Goal: Find contact information: Find contact information

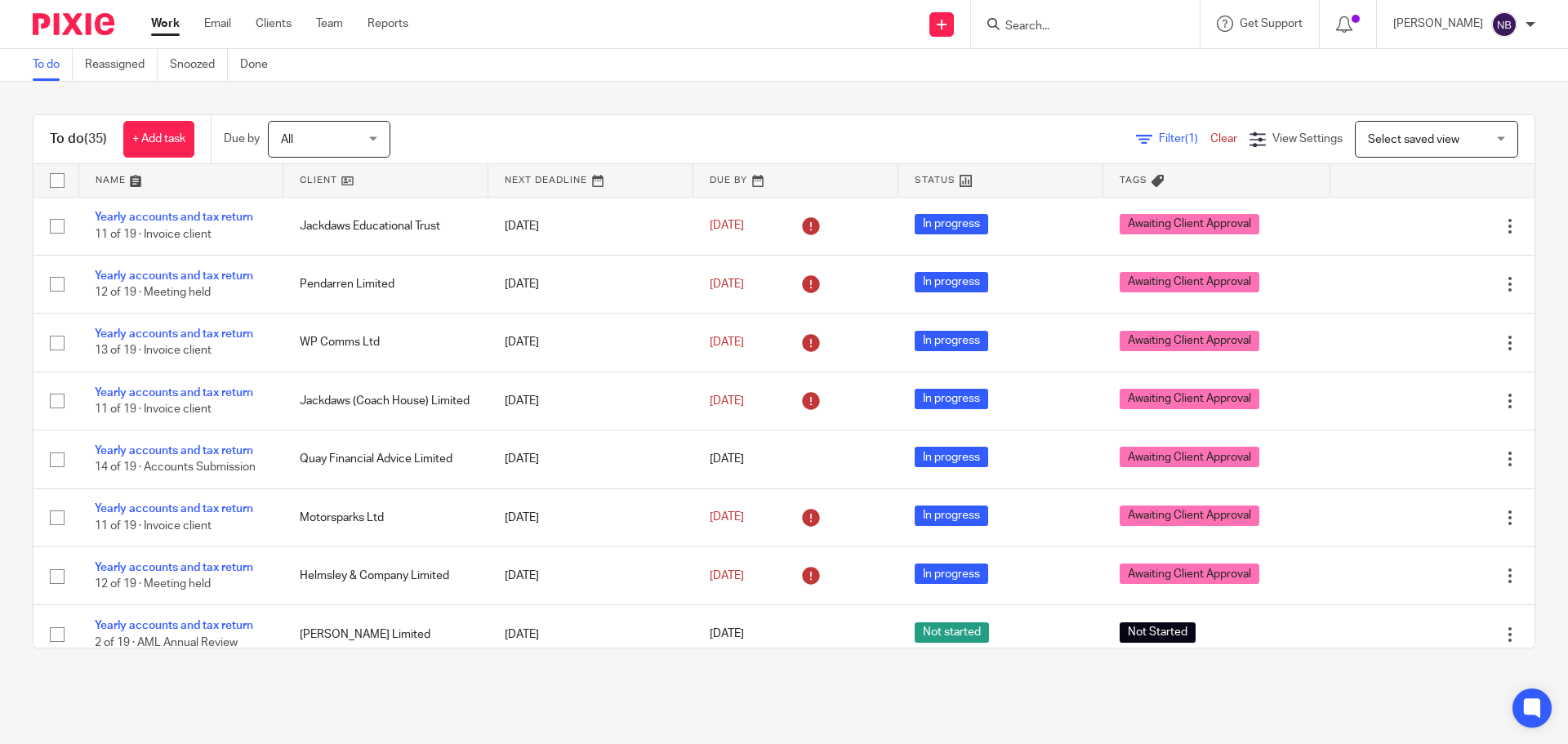
scroll to position [1664, 0]
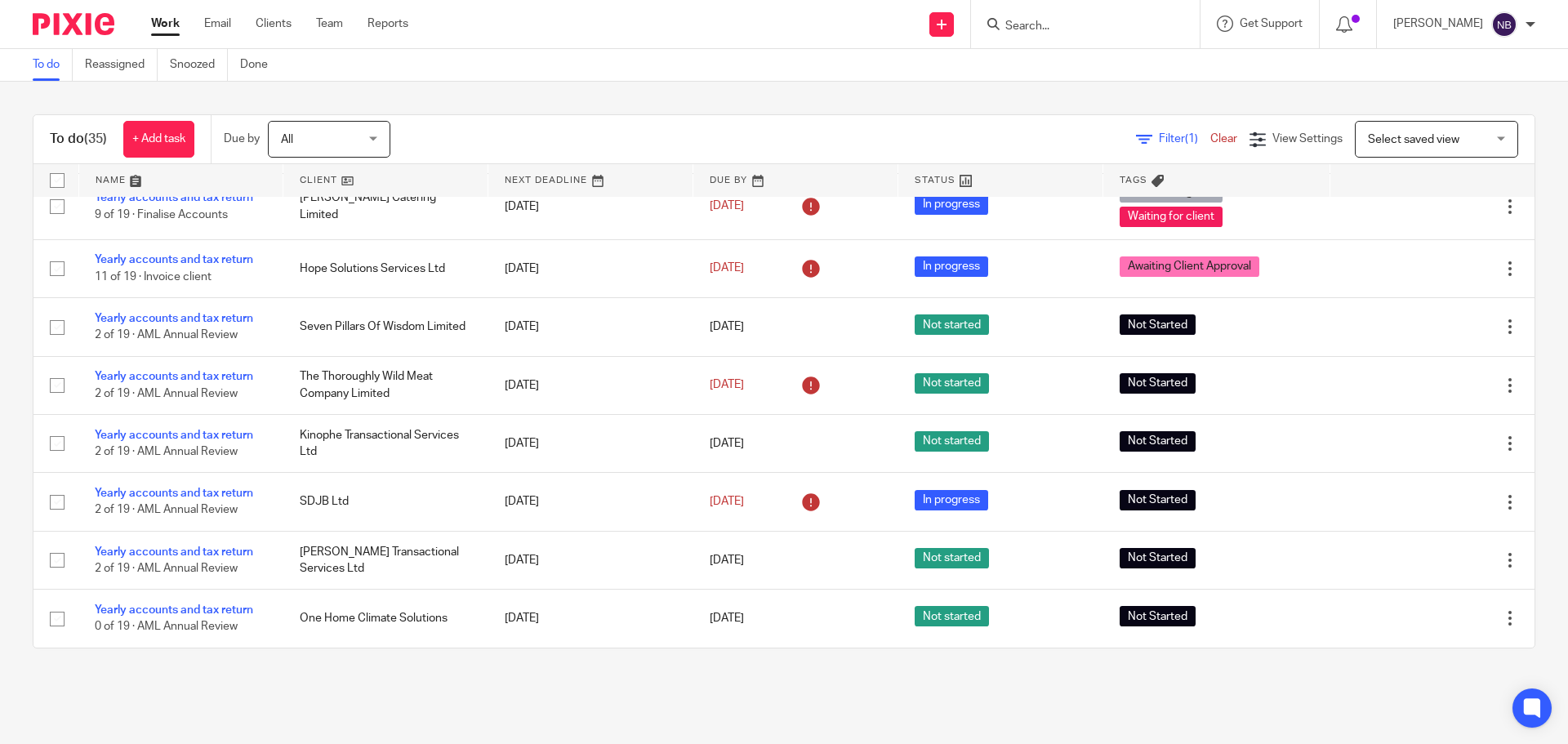
click at [1046, 17] on form at bounding box center [1091, 24] width 174 height 20
click at [1066, 23] on input "Search" at bounding box center [1077, 27] width 147 height 15
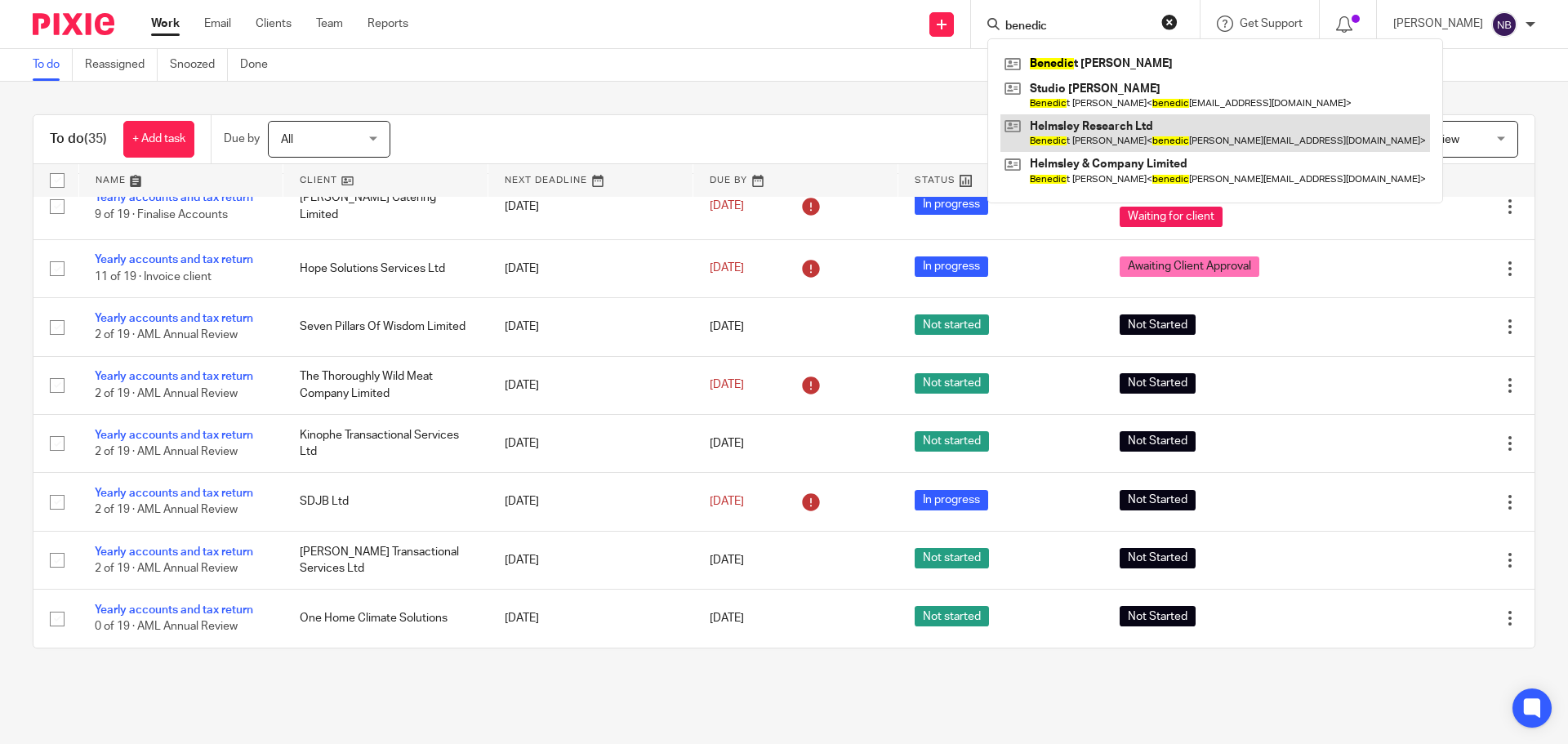
type input "benedic"
click at [1100, 132] on link at bounding box center [1216, 133] width 429 height 38
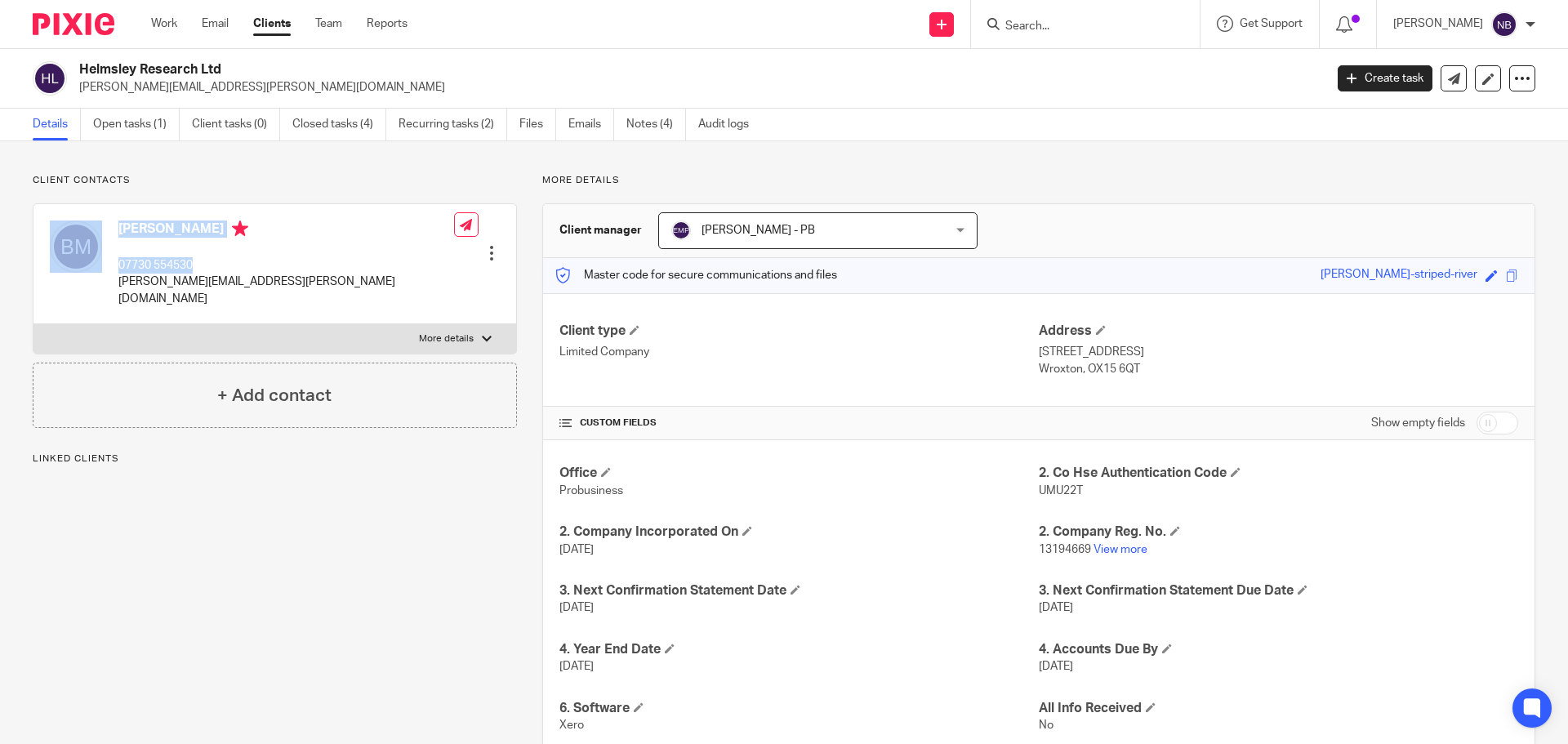
drag, startPoint x: 208, startPoint y: 265, endPoint x: 133, endPoint y: 265, distance: 75.0
click at [109, 264] on div "Benedict Mcaleenan 07730 554530 benedict.mcaleenan@helmsleypartners.com" at bounding box center [251, 263] width 405 height 103
click at [198, 269] on p "07730 554530" at bounding box center [286, 265] width 336 height 17
drag, startPoint x: 201, startPoint y: 268, endPoint x: 120, endPoint y: 262, distance: 81.2
click at [120, 262] on p "07730 554530" at bounding box center [286, 265] width 336 height 17
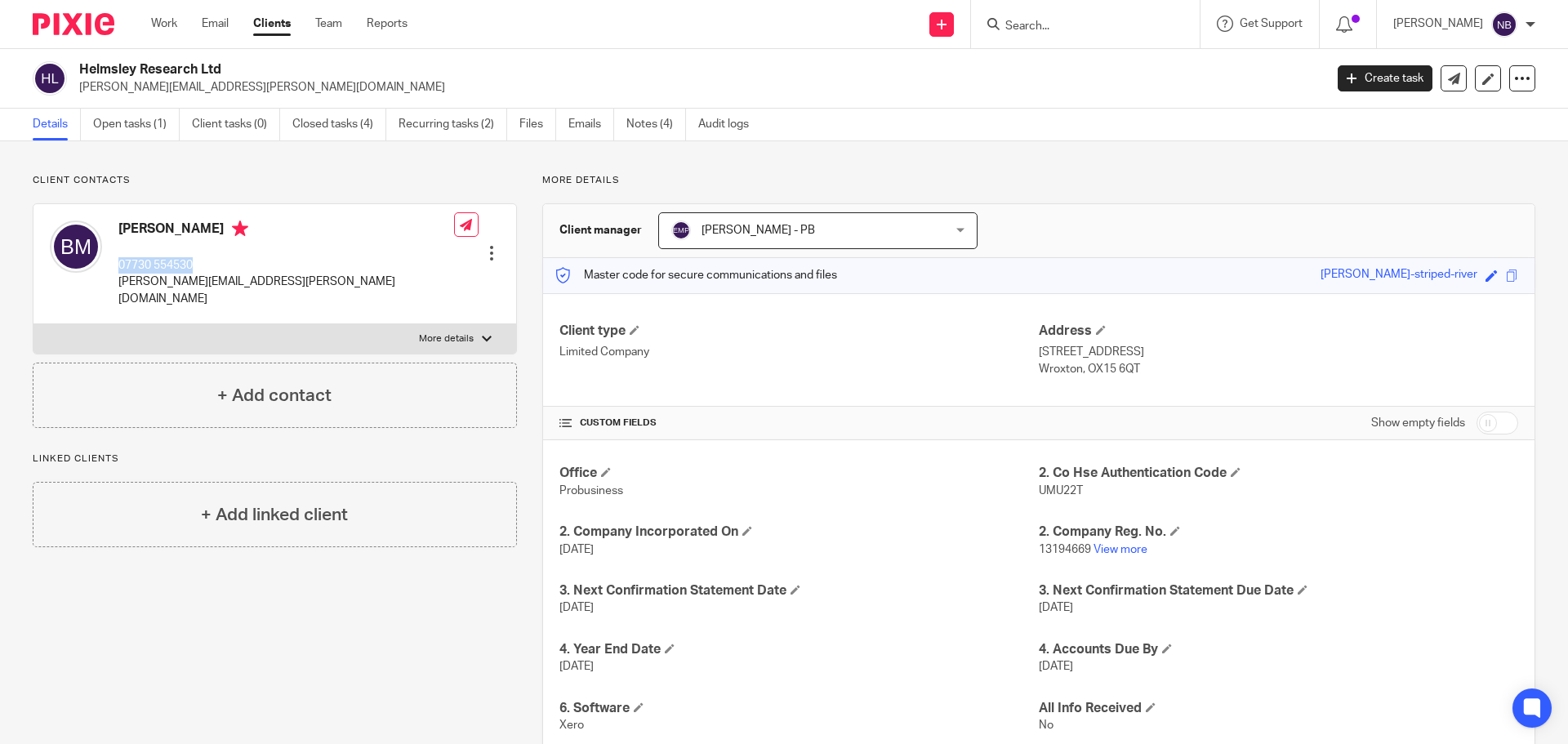
copy p "07730 554530"
click at [138, 117] on link "Open tasks (1)" at bounding box center [136, 124] width 86 height 32
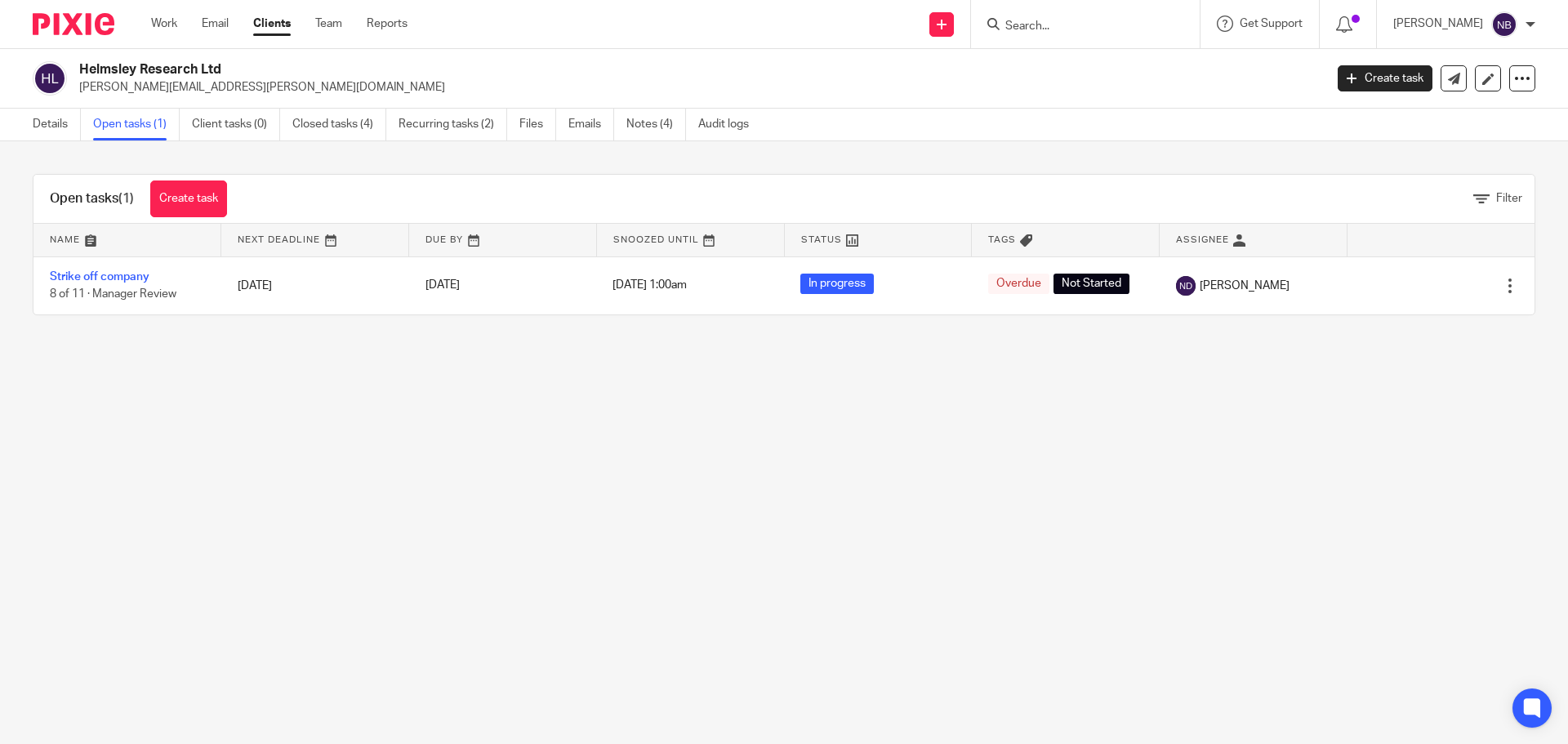
click at [1099, 27] on input "Search" at bounding box center [1077, 27] width 147 height 15
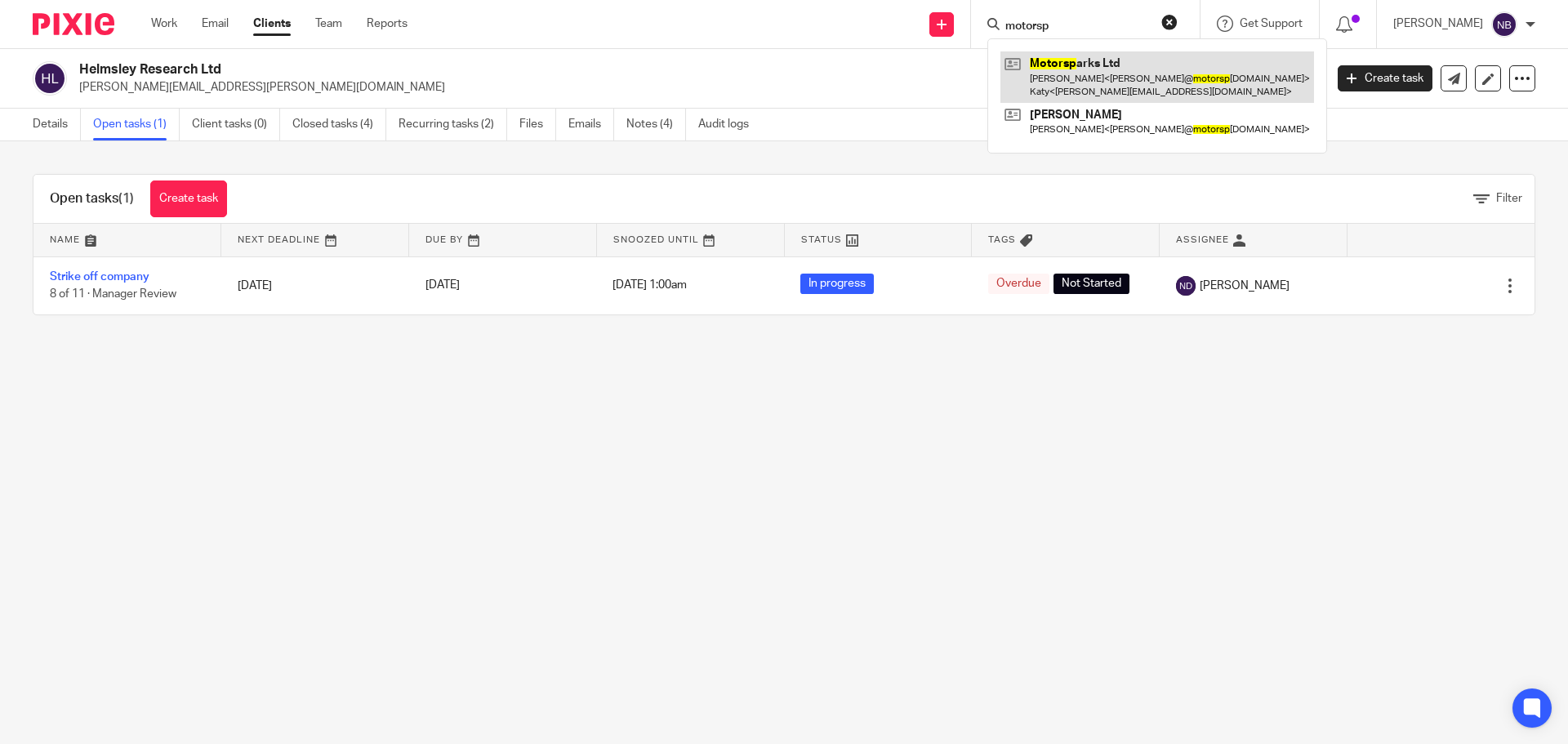
type input "motorsp"
click at [1100, 79] on link at bounding box center [1158, 76] width 314 height 50
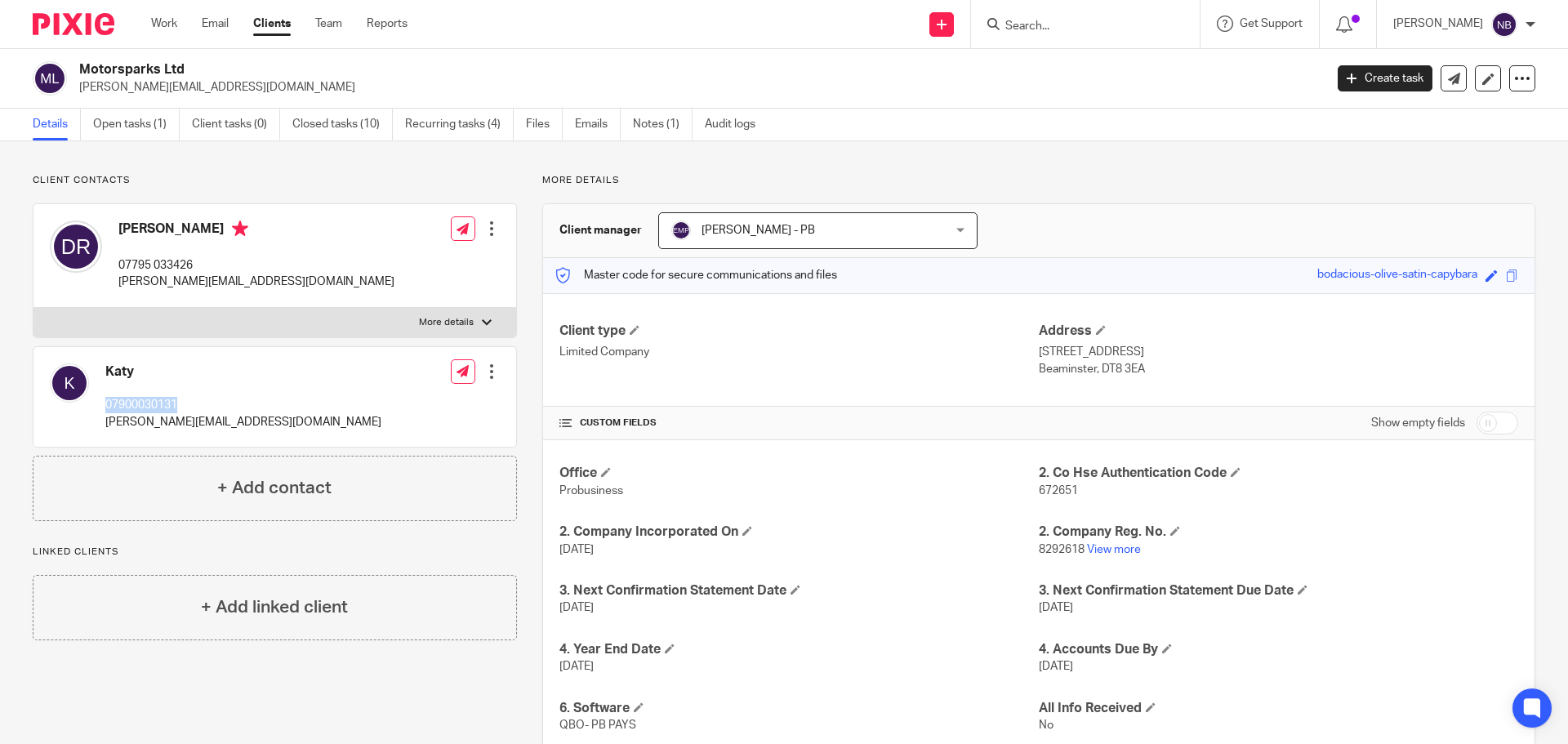
drag, startPoint x: 183, startPoint y: 404, endPoint x: 104, endPoint y: 405, distance: 79.0
click at [104, 405] on div "Katy 07900030131 katy@freshbrewmarketing.com" at bounding box center [215, 396] width 331 height 83
click at [205, 265] on p "07795 033426" at bounding box center [256, 265] width 276 height 17
drag, startPoint x: 172, startPoint y: 270, endPoint x: 120, endPoint y: 267, distance: 52.1
click at [120, 267] on p "07795 033426" at bounding box center [256, 265] width 276 height 17
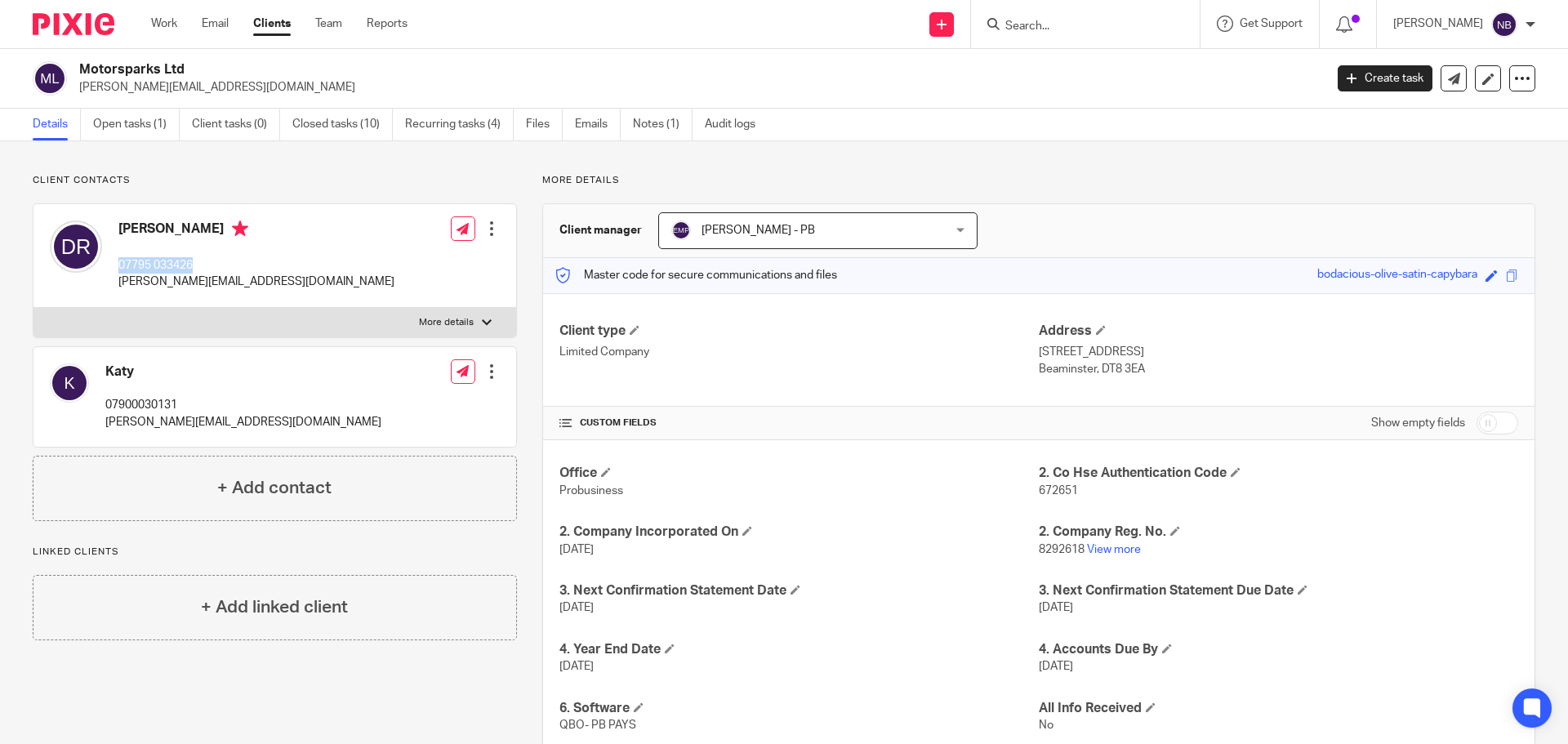
copy p "07795 033426"
drag, startPoint x: 185, startPoint y: 402, endPoint x: 101, endPoint y: 398, distance: 84.1
click at [101, 398] on div "Katy 07900030131 katy@freshbrewmarketing.com" at bounding box center [215, 396] width 331 height 83
copy p "07900030131"
click at [203, 262] on p "07795 033426" at bounding box center [256, 265] width 276 height 17
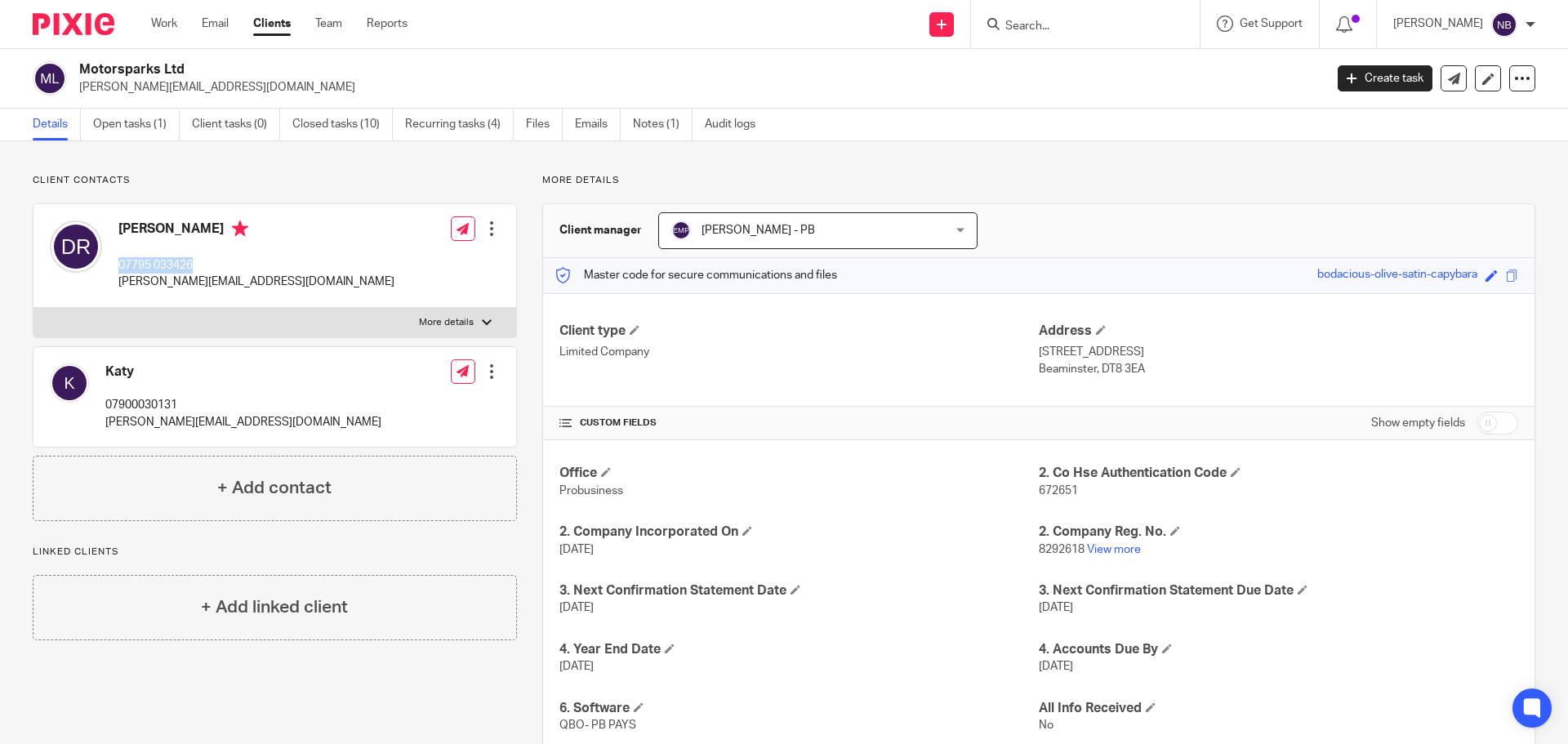
drag, startPoint x: 200, startPoint y: 264, endPoint x: 117, endPoint y: 266, distance: 83.0
click at [117, 266] on div "Denny Roberts 07795 033426 denny@motorsparks.com" at bounding box center [222, 255] width 345 height 86
copy p "07795 033426"
click at [1076, 22] on input "Search" at bounding box center [1077, 27] width 147 height 15
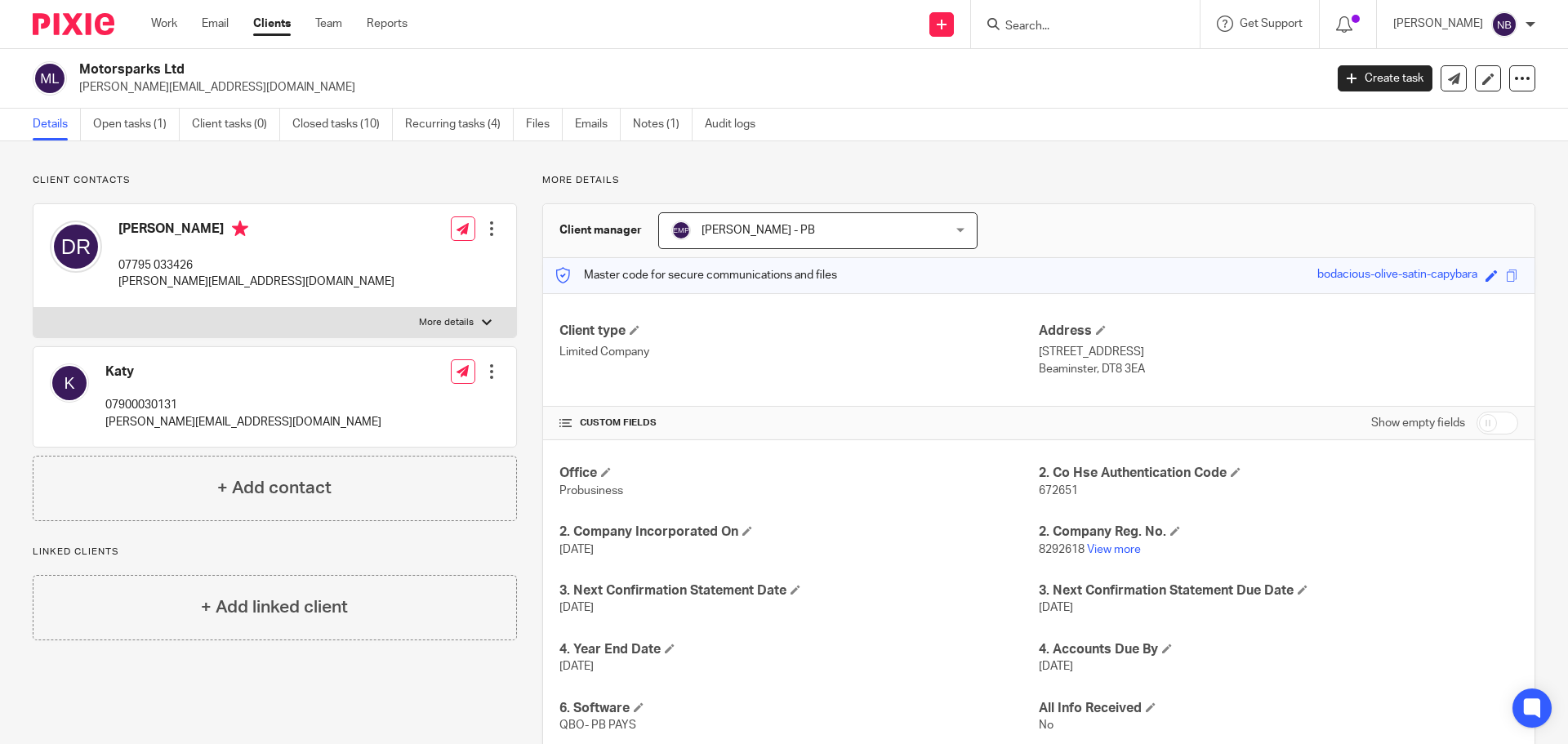
click at [1072, 24] on input "Search" at bounding box center [1077, 27] width 147 height 15
click at [1072, 21] on input "Search" at bounding box center [1077, 27] width 147 height 15
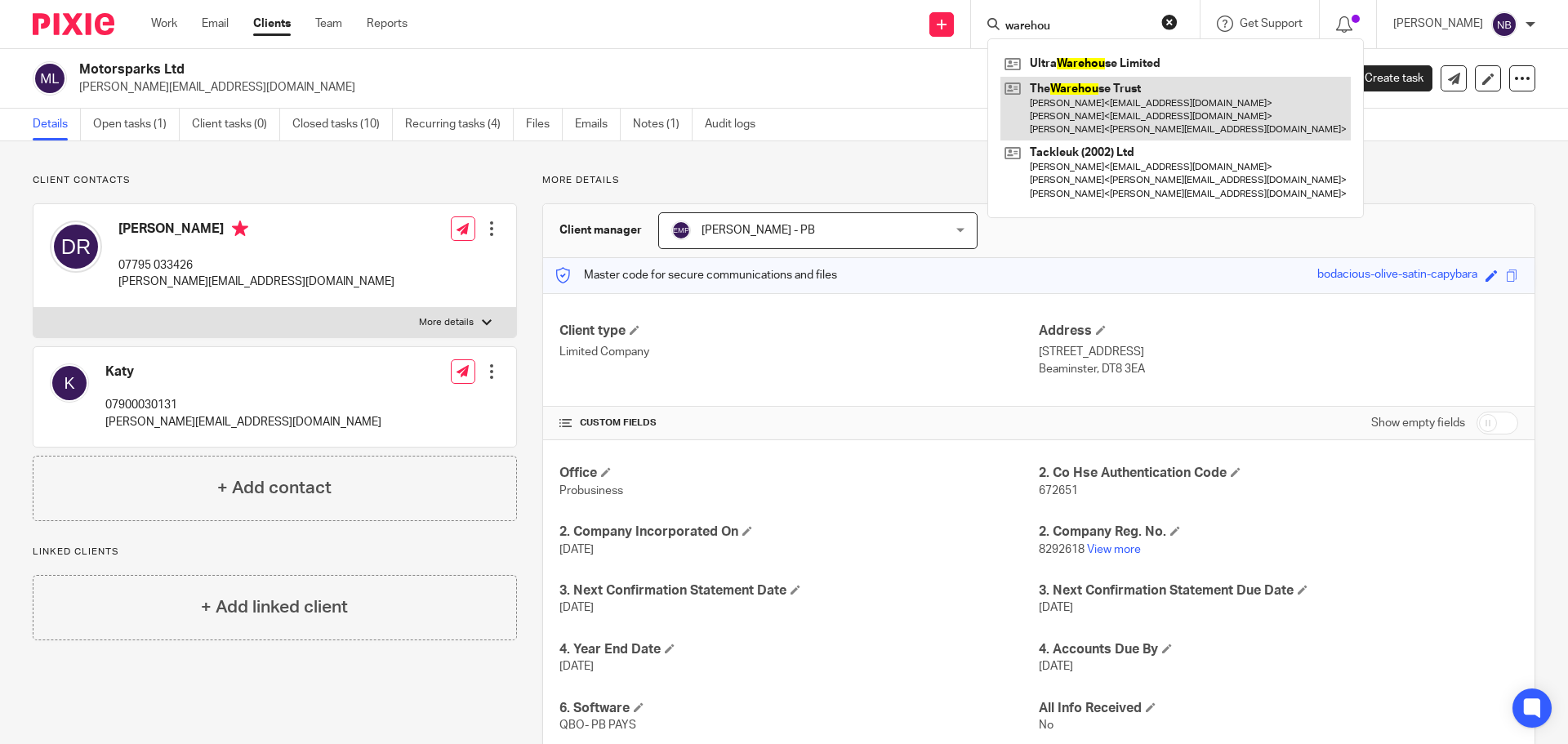
type input "warehou"
click at [1073, 103] on link at bounding box center [1176, 109] width 350 height 64
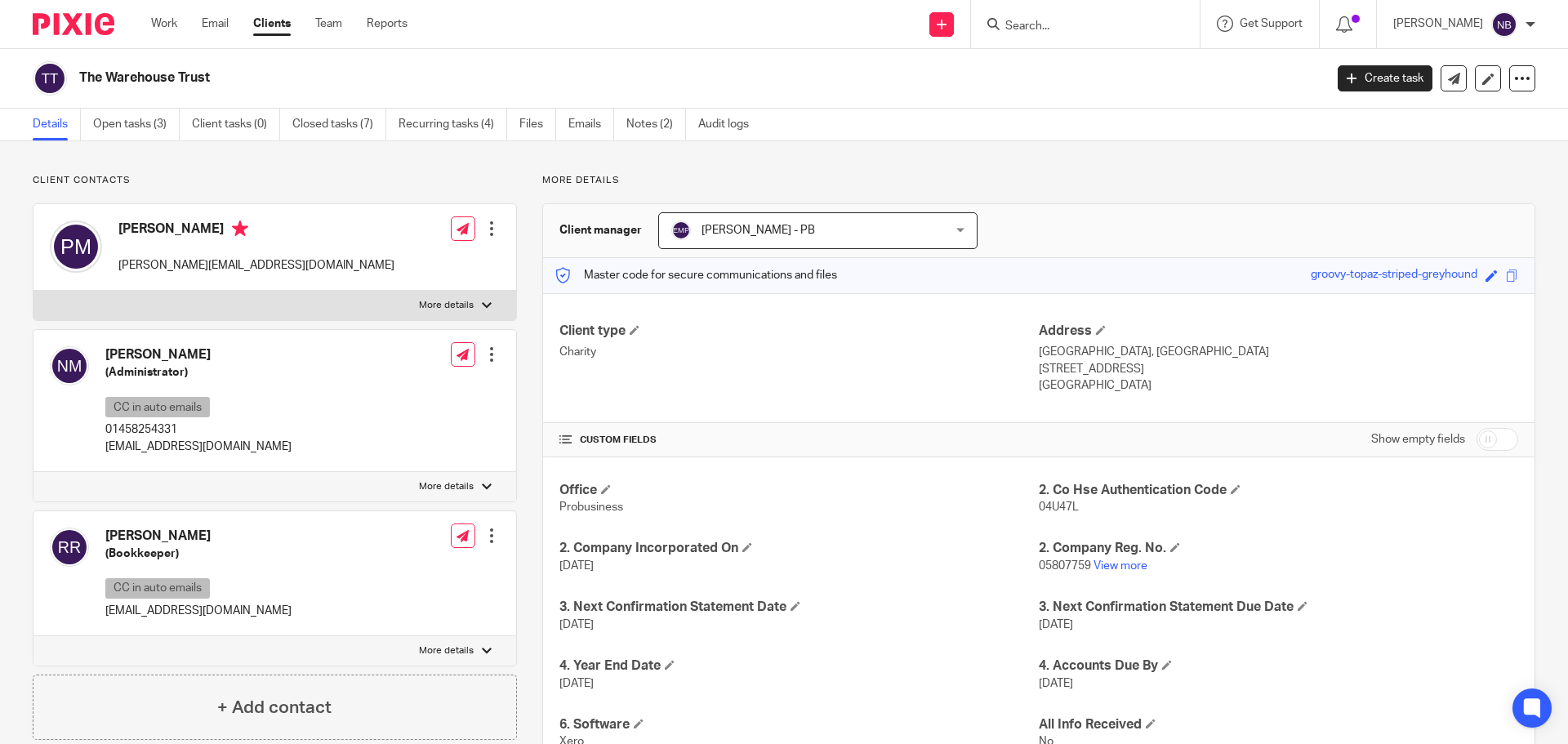
click at [193, 433] on p "01458254331" at bounding box center [198, 429] width 186 height 17
drag, startPoint x: 190, startPoint y: 430, endPoint x: 102, endPoint y: 422, distance: 88.4
click at [102, 422] on div "Natasha Margetts (Administrator) CC in auto emails 01458254331 admin@greatbow.o…" at bounding box center [171, 401] width 242 height 125
copy p "01458254331"
click at [130, 125] on link "Open tasks (3)" at bounding box center [136, 124] width 86 height 32
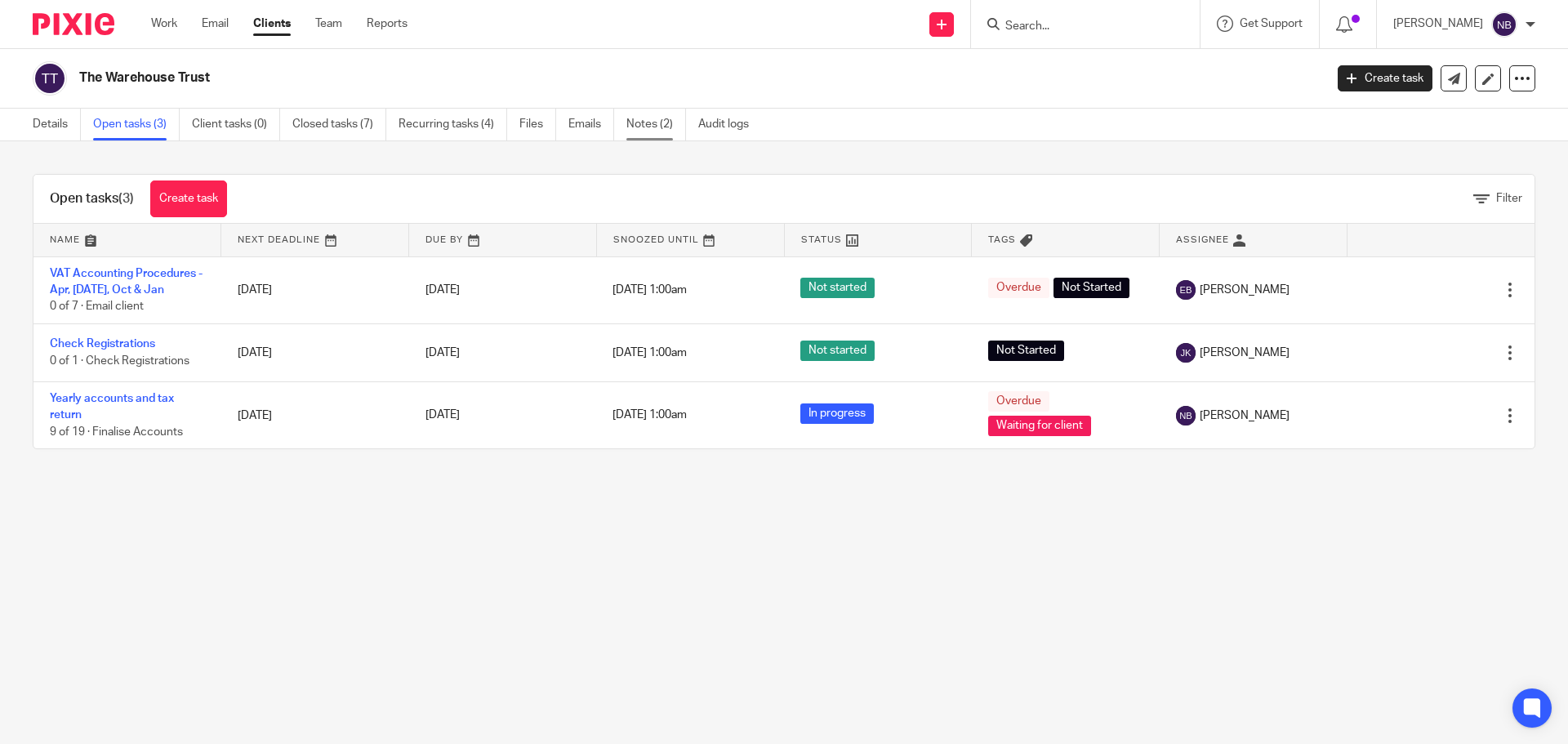
click at [639, 124] on link "Notes (2)" at bounding box center [656, 124] width 60 height 32
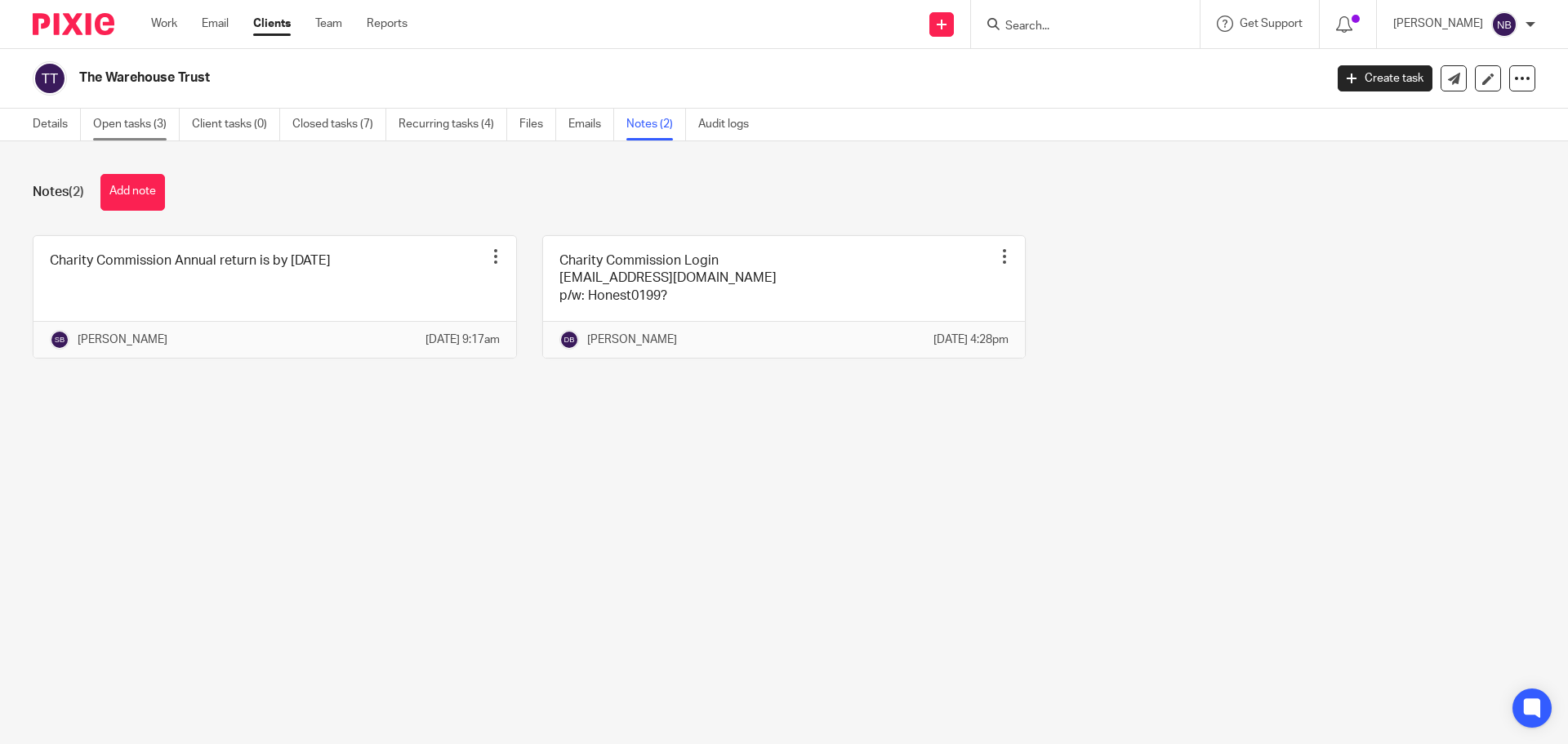
click at [146, 125] on link "Open tasks (3)" at bounding box center [136, 124] width 86 height 32
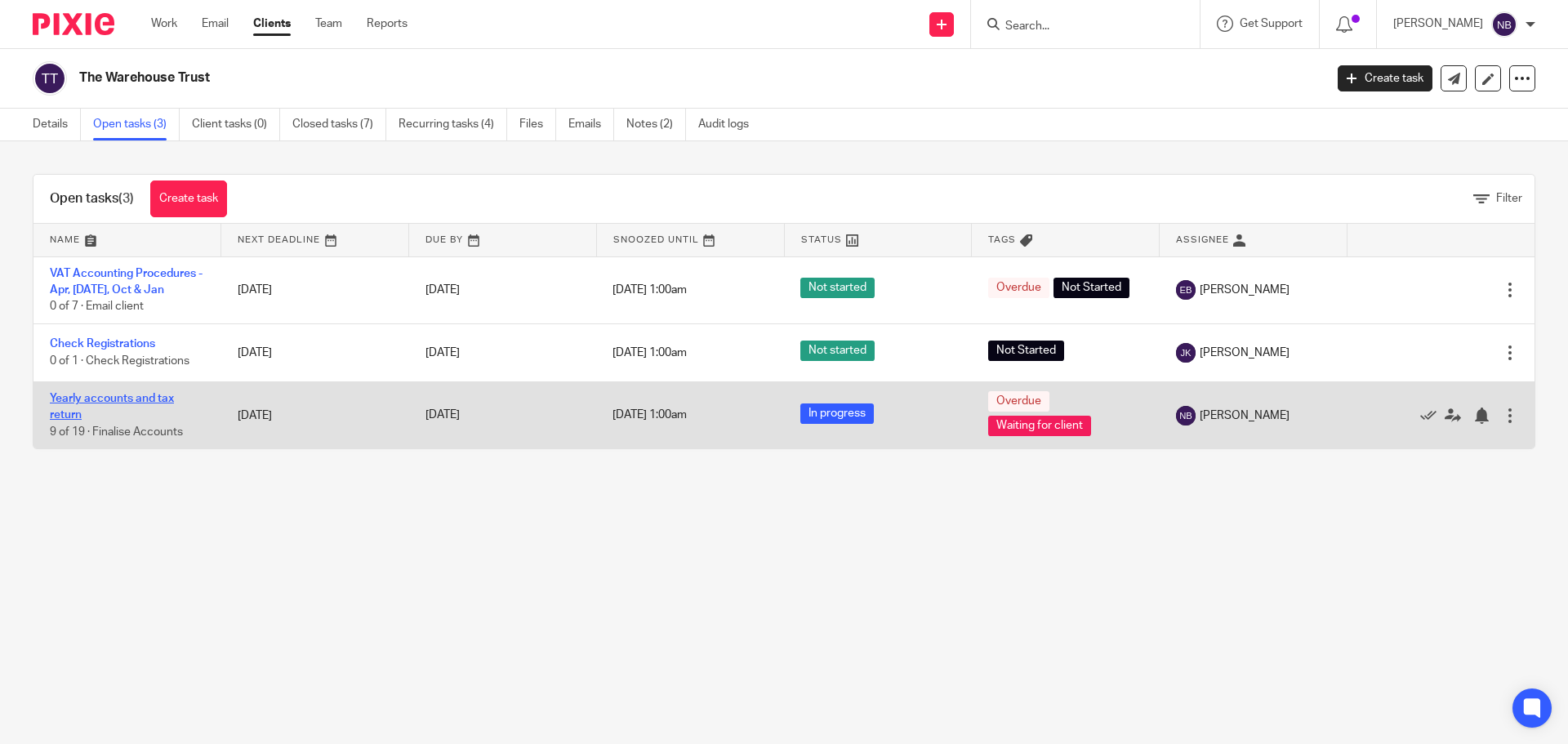
click at [95, 398] on link "Yearly accounts and tax return" at bounding box center [111, 406] width 124 height 28
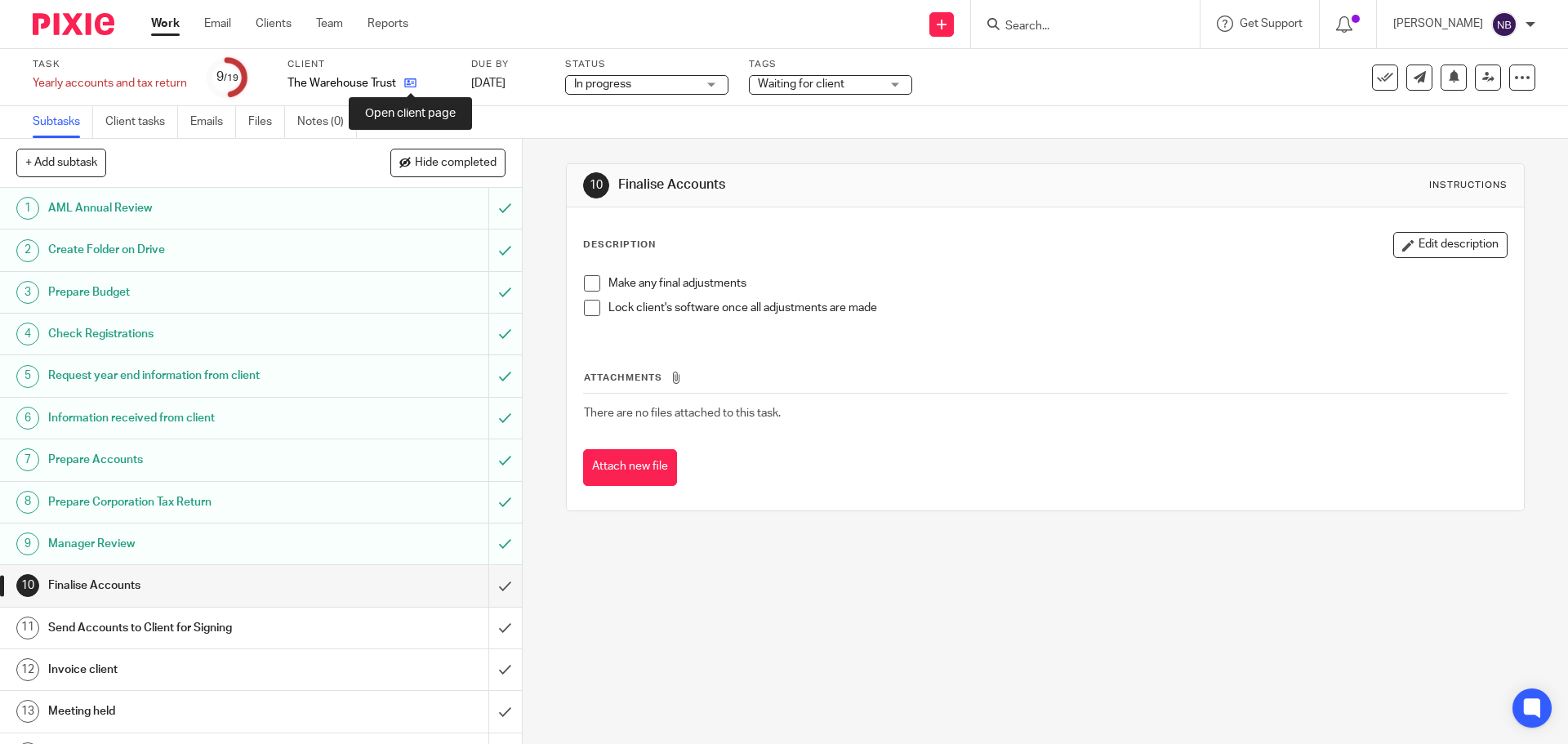
click at [409, 83] on icon at bounding box center [410, 83] width 12 height 12
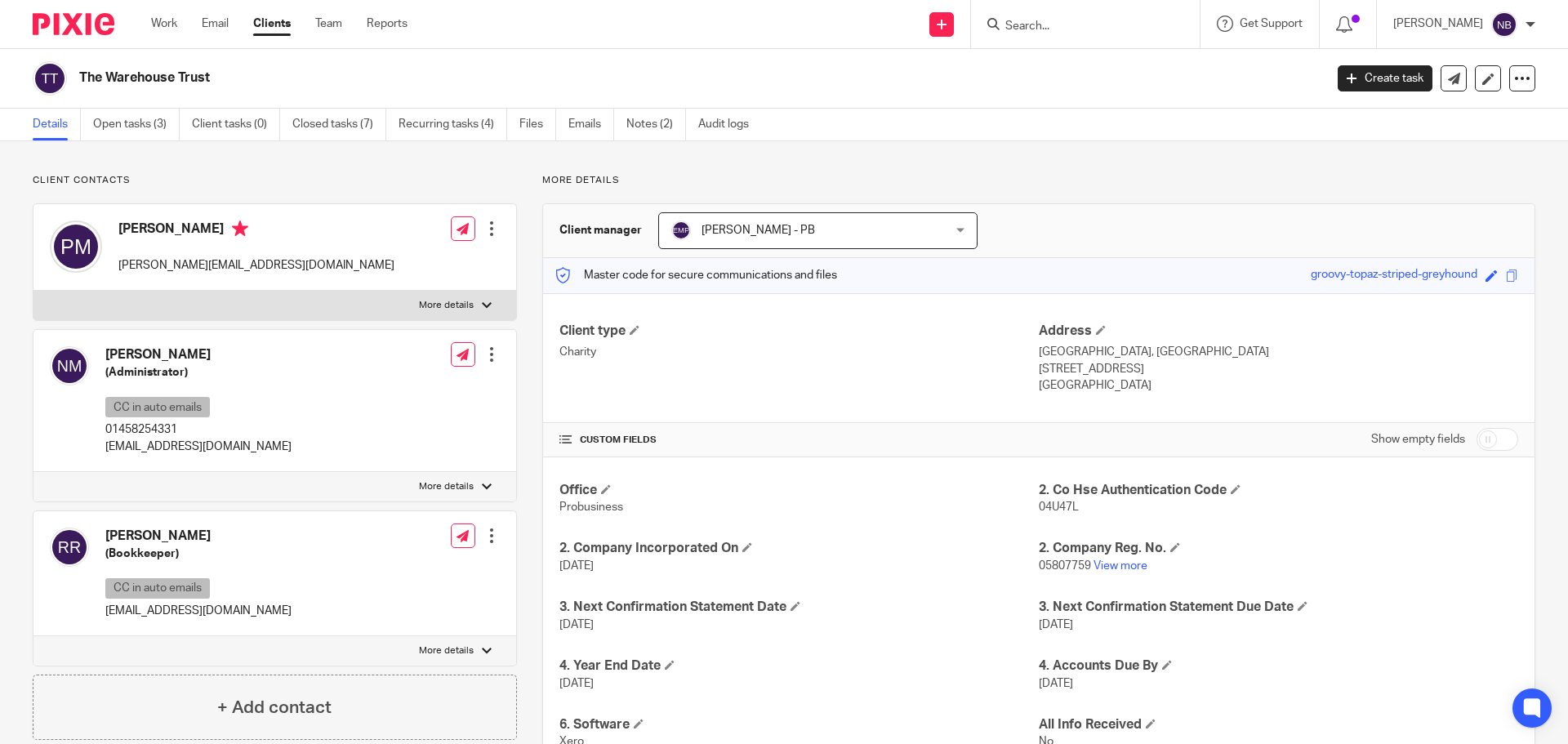
click at [191, 436] on p "01458254331" at bounding box center [198, 429] width 186 height 17
drag, startPoint x: 163, startPoint y: 436, endPoint x: 101, endPoint y: 436, distance: 62.0
click at [101, 436] on div "Natasha Margetts (Administrator) CC in auto emails 01458254331 admin@greatbow.o…" at bounding box center [171, 401] width 242 height 125
copy p "01458254331"
click at [1105, 29] on input "Search" at bounding box center [1077, 27] width 147 height 15
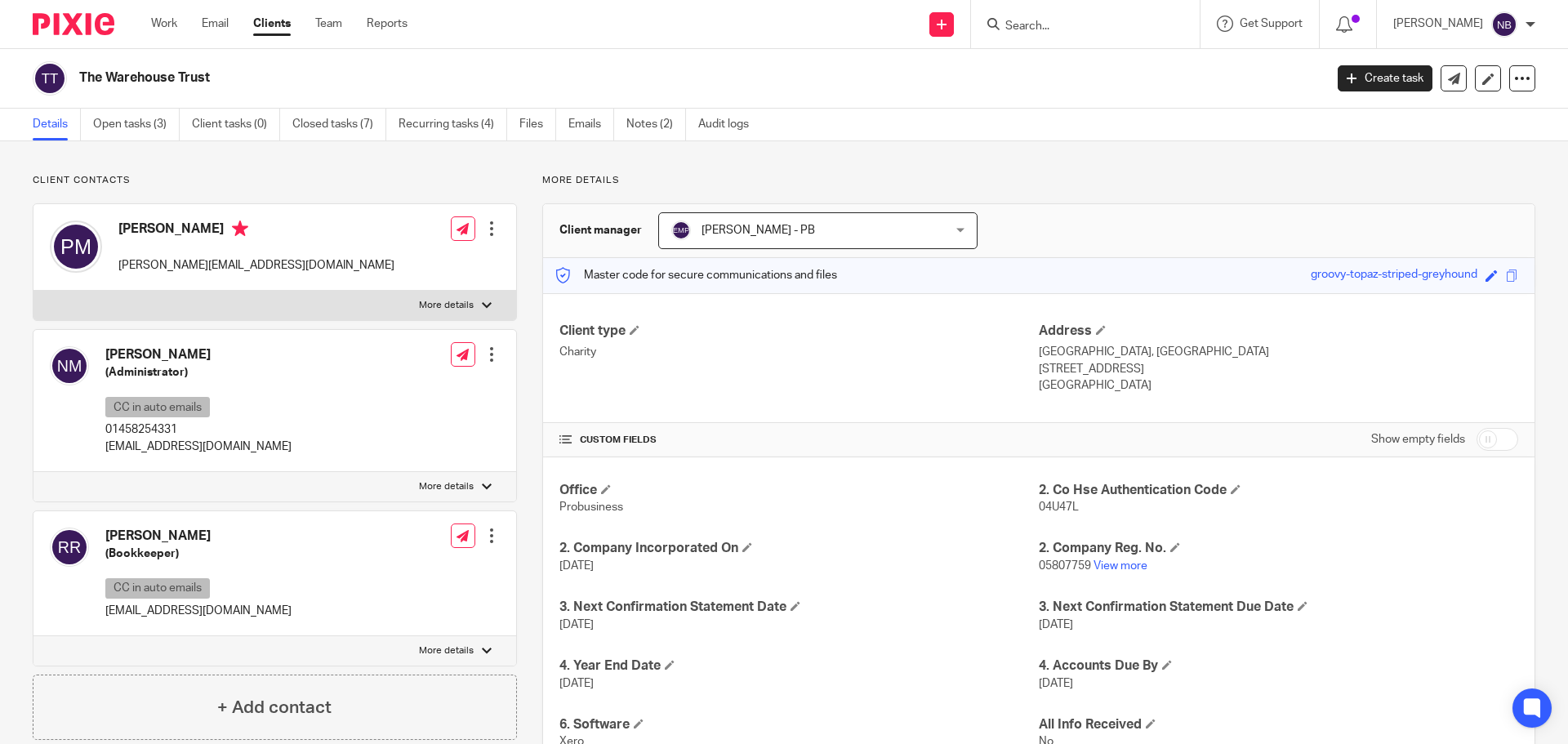
click at [1104, 29] on input "Search" at bounding box center [1077, 27] width 147 height 15
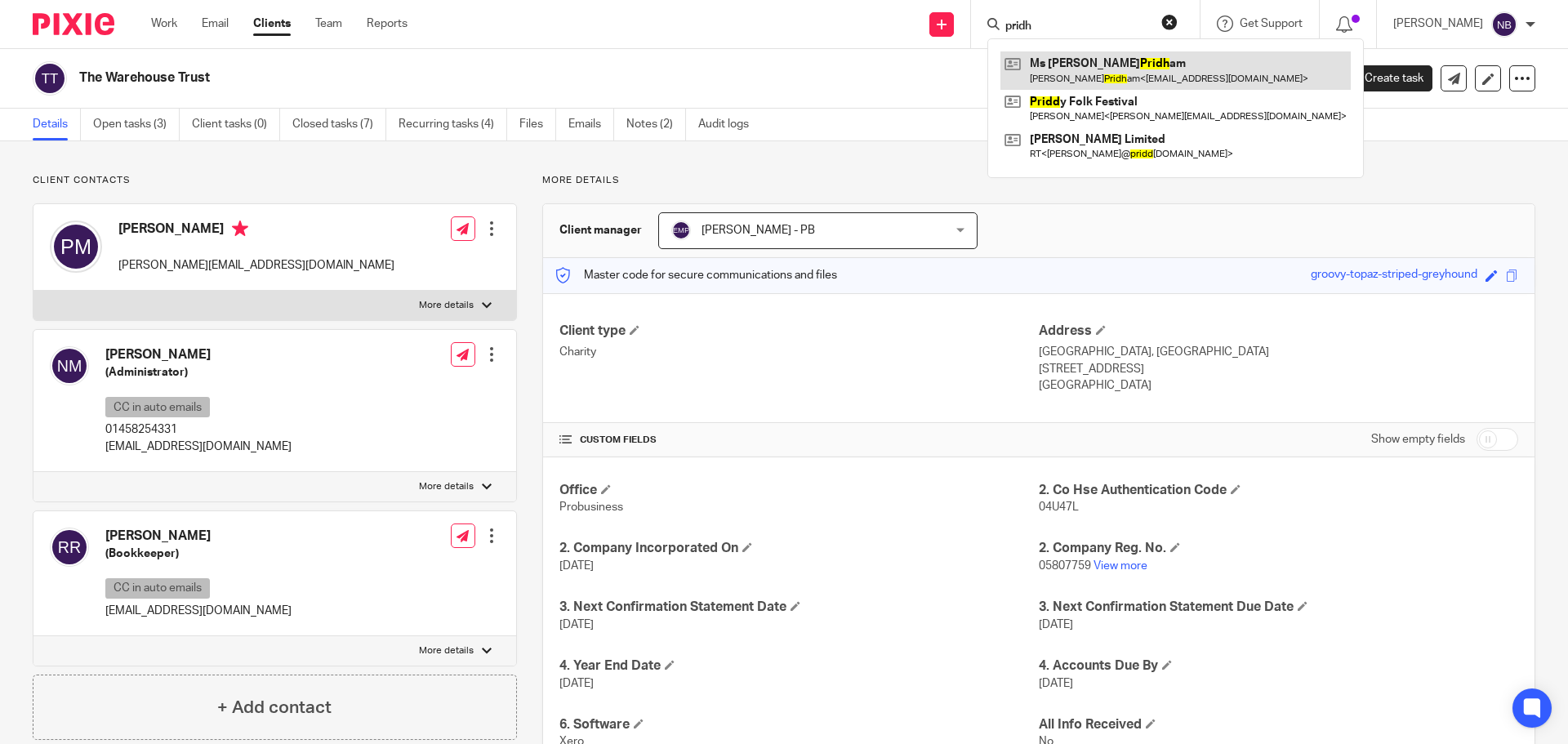
type input "pridh"
click at [1106, 86] on link at bounding box center [1176, 70] width 350 height 38
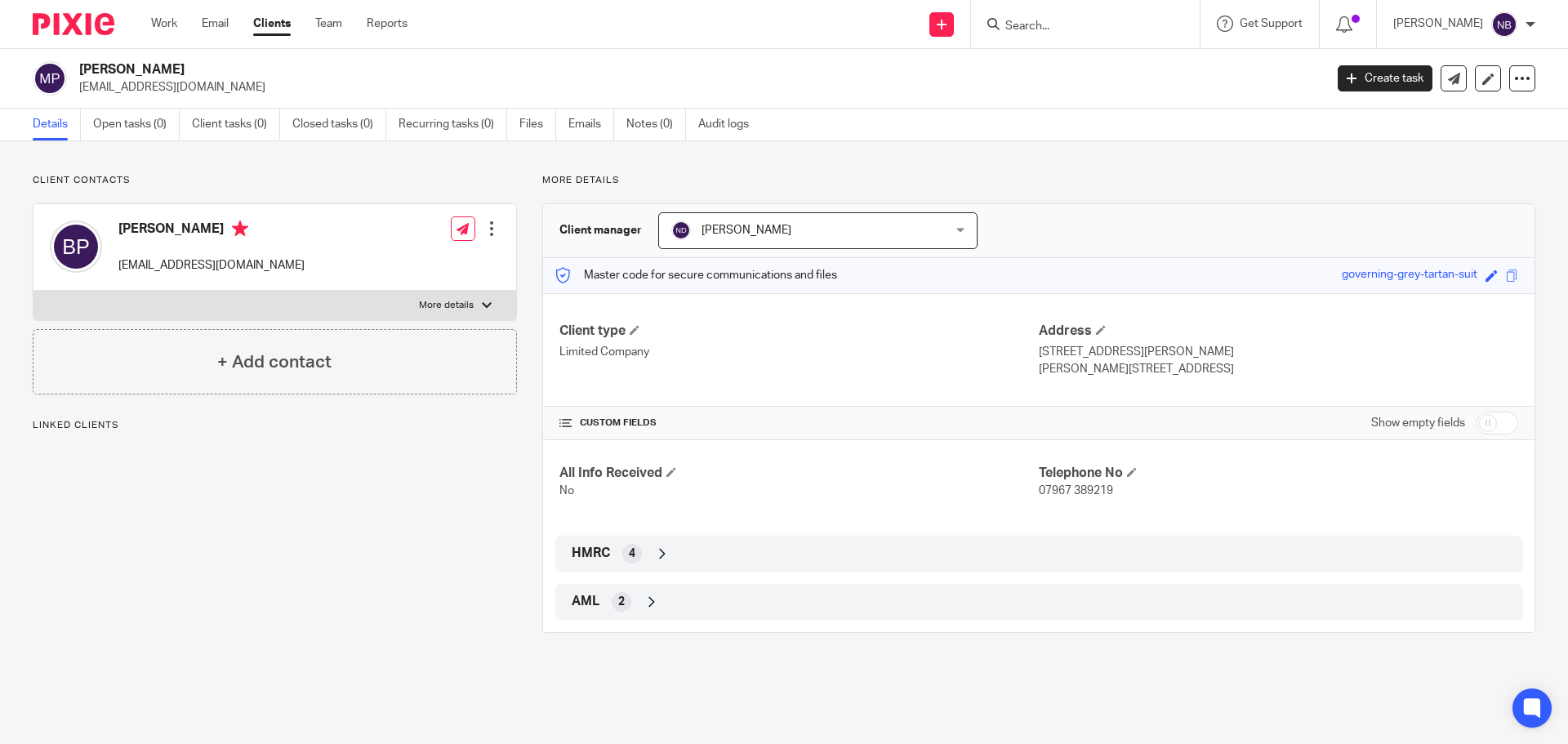
click at [646, 596] on icon at bounding box center [652, 602] width 17 height 17
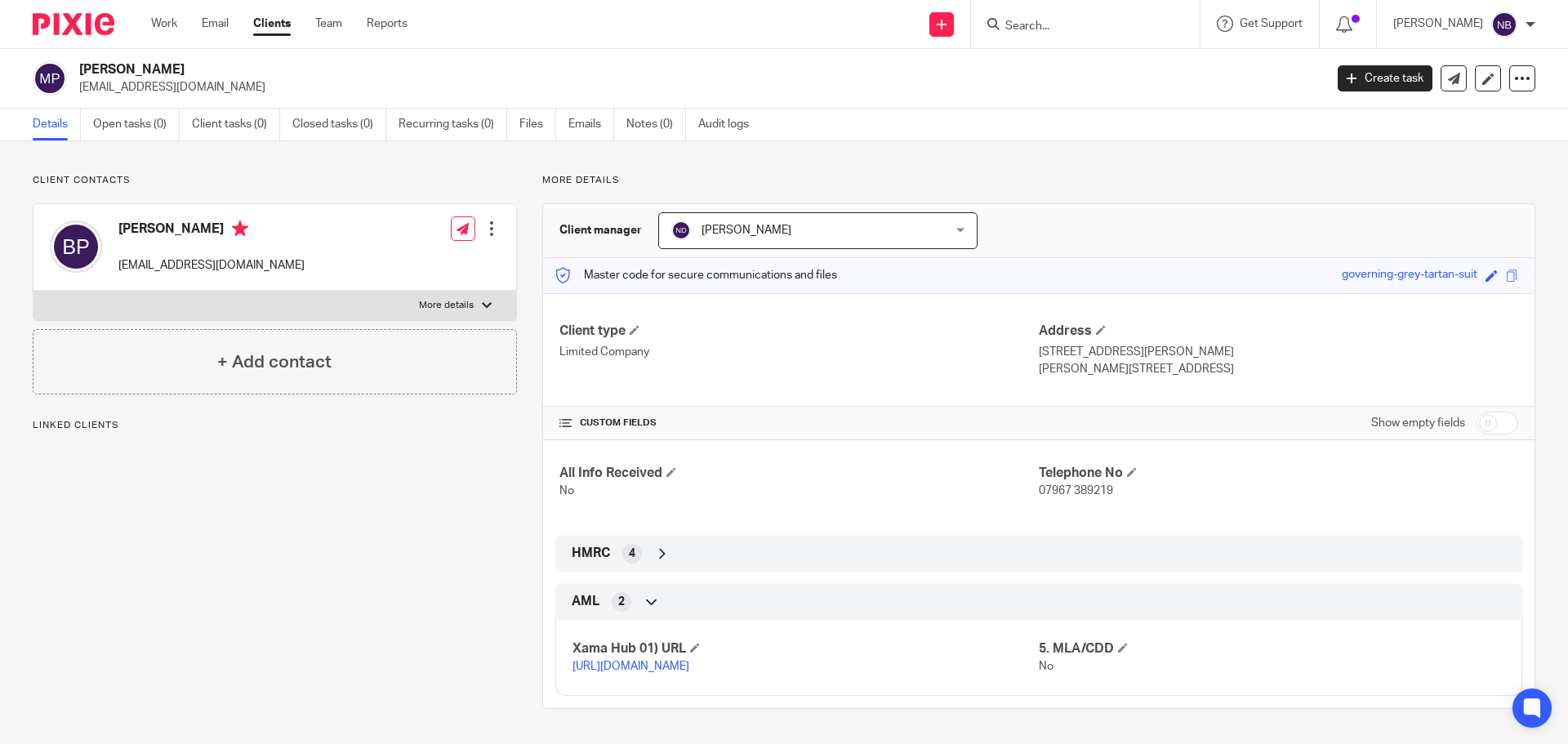
scroll to position [14, 0]
click at [673, 545] on div "HMRC 4" at bounding box center [1039, 553] width 942 height 28
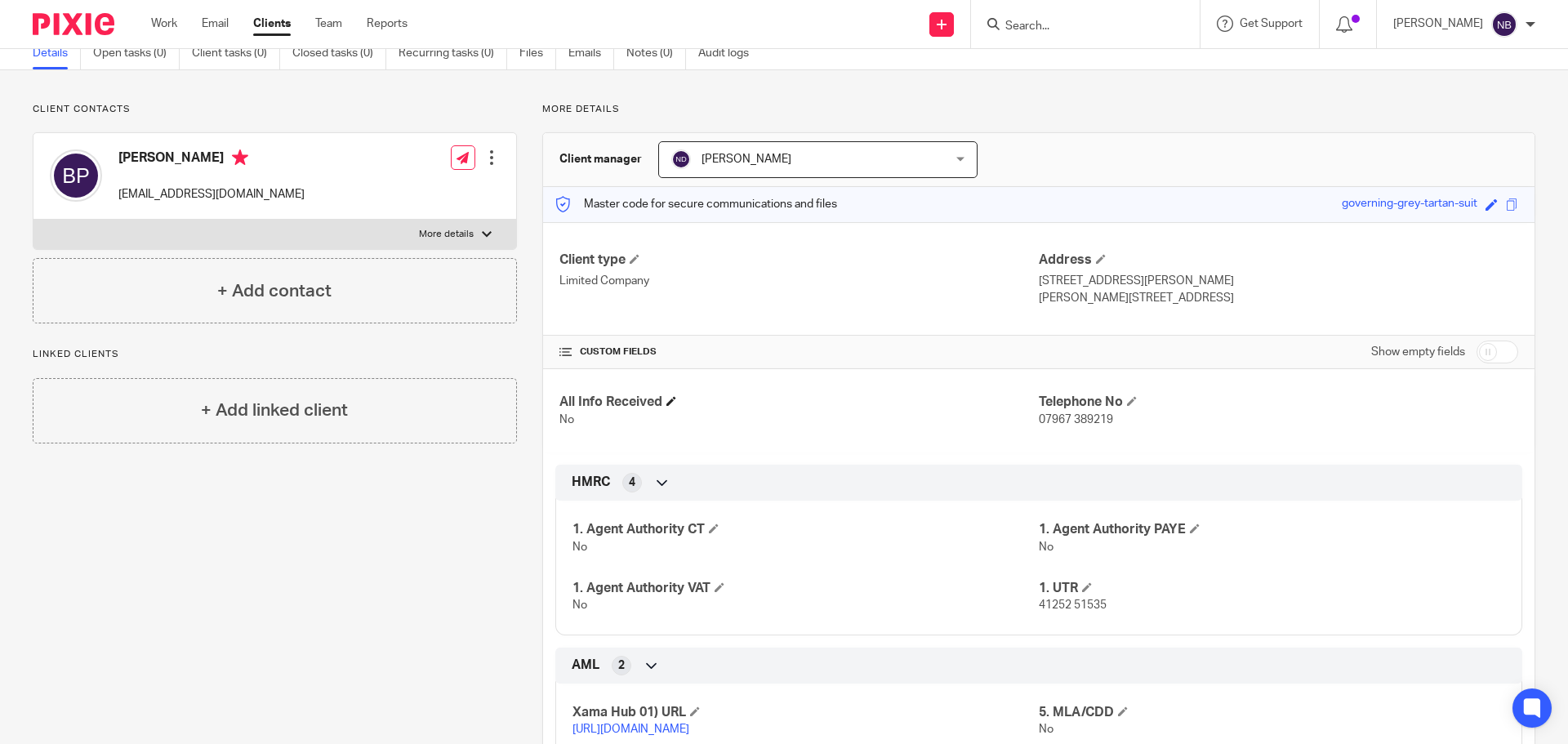
scroll to position [0, 0]
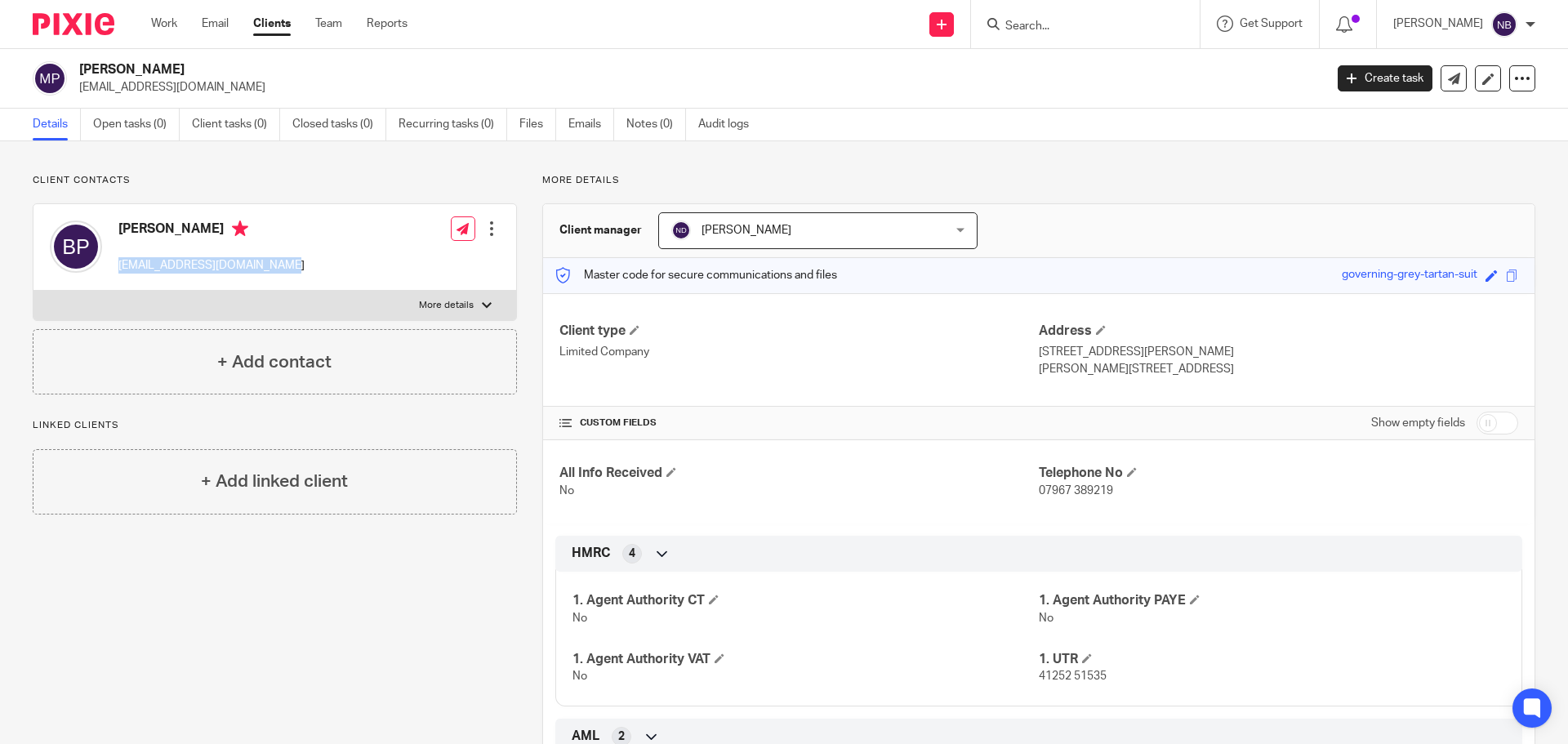
drag, startPoint x: 281, startPoint y: 273, endPoint x: 117, endPoint y: 275, distance: 164.0
click at [117, 275] on div "Bianca Pridham biancapridhamot@outlook.com Edit contact Create client from cont…" at bounding box center [275, 248] width 483 height 86
click at [592, 126] on link "Emails" at bounding box center [592, 124] width 46 height 32
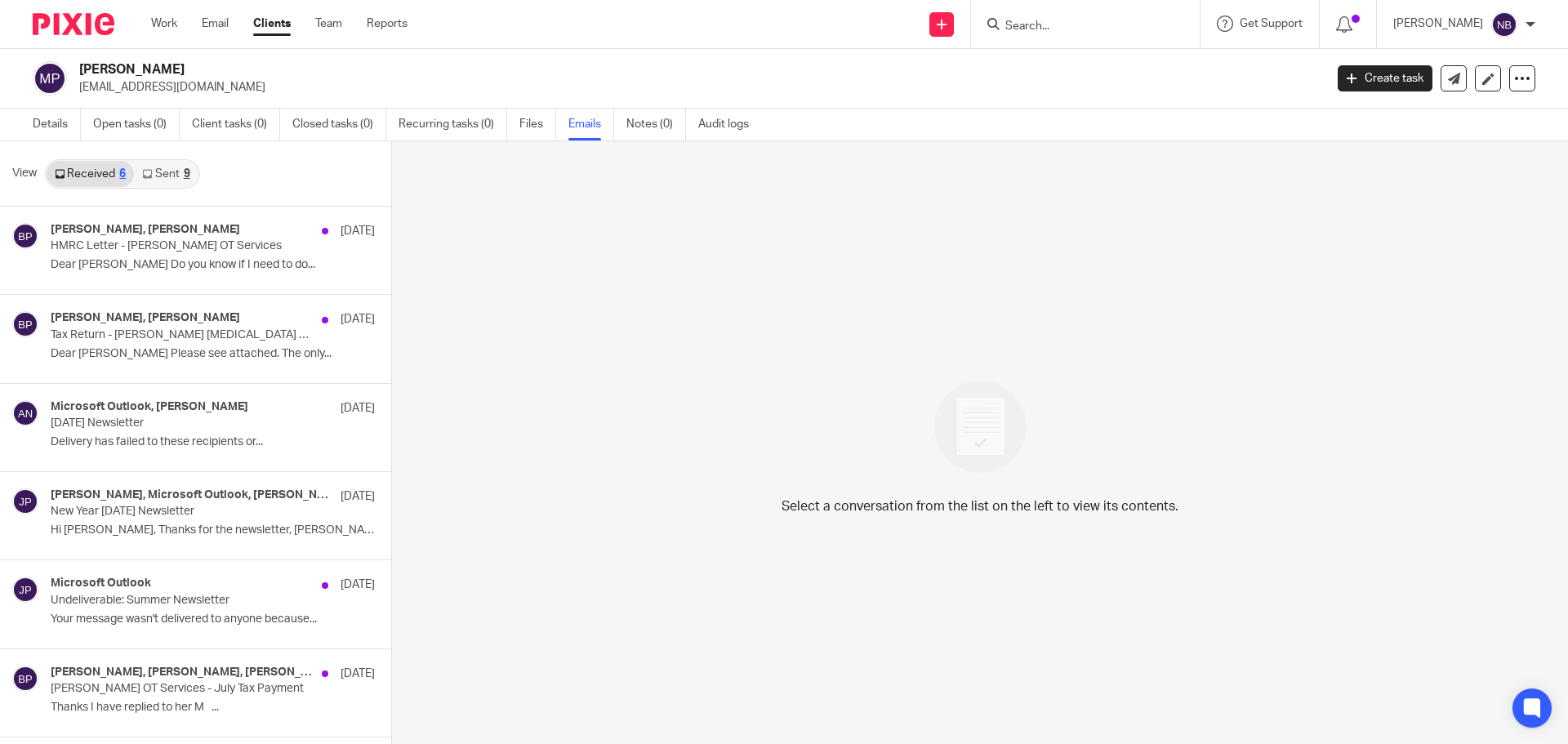
click at [174, 178] on link "Sent 9" at bounding box center [165, 173] width 63 height 26
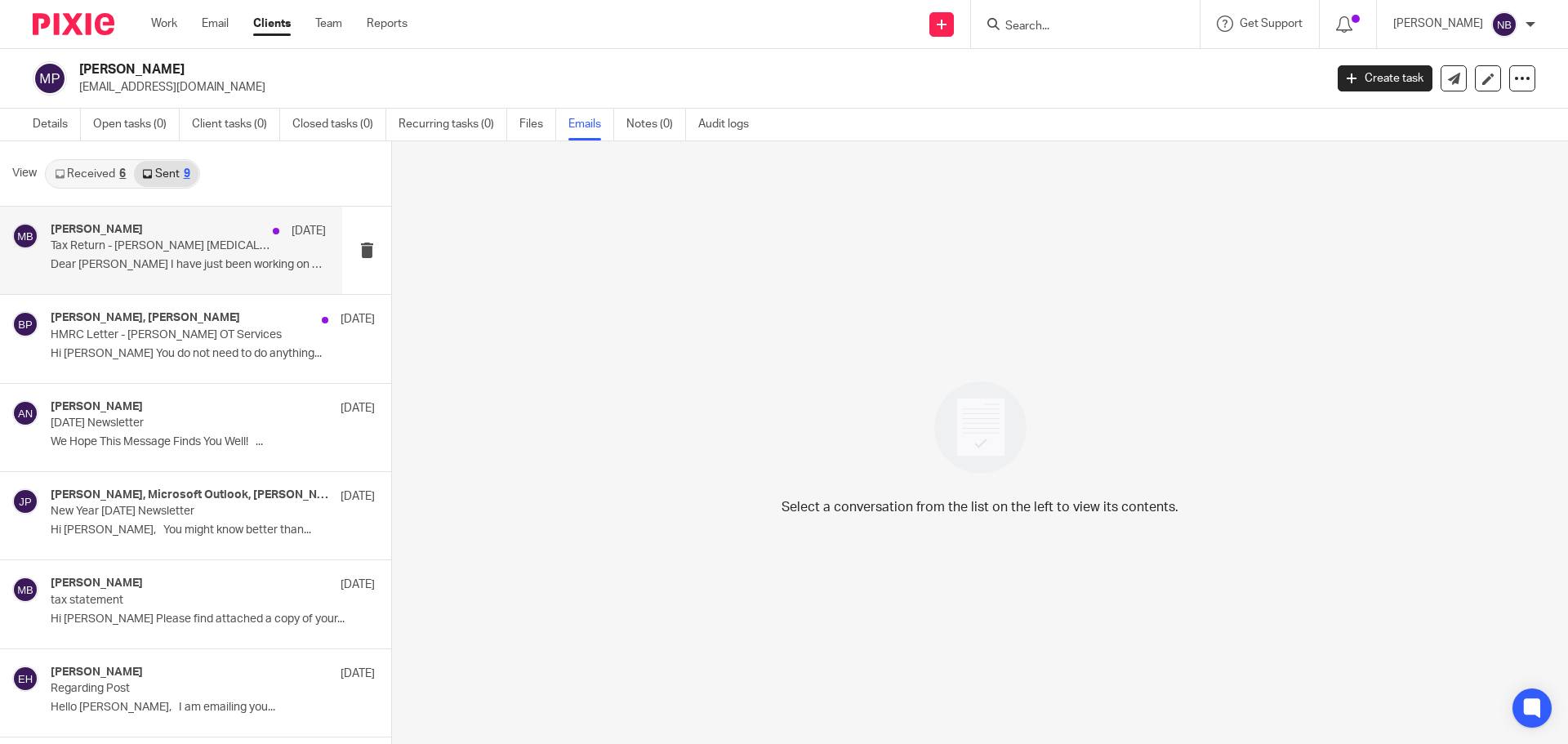
click at [173, 247] on p "Tax Return - Bianca Pridham Occupational Therapy Services" at bounding box center [161, 246] width 220 height 14
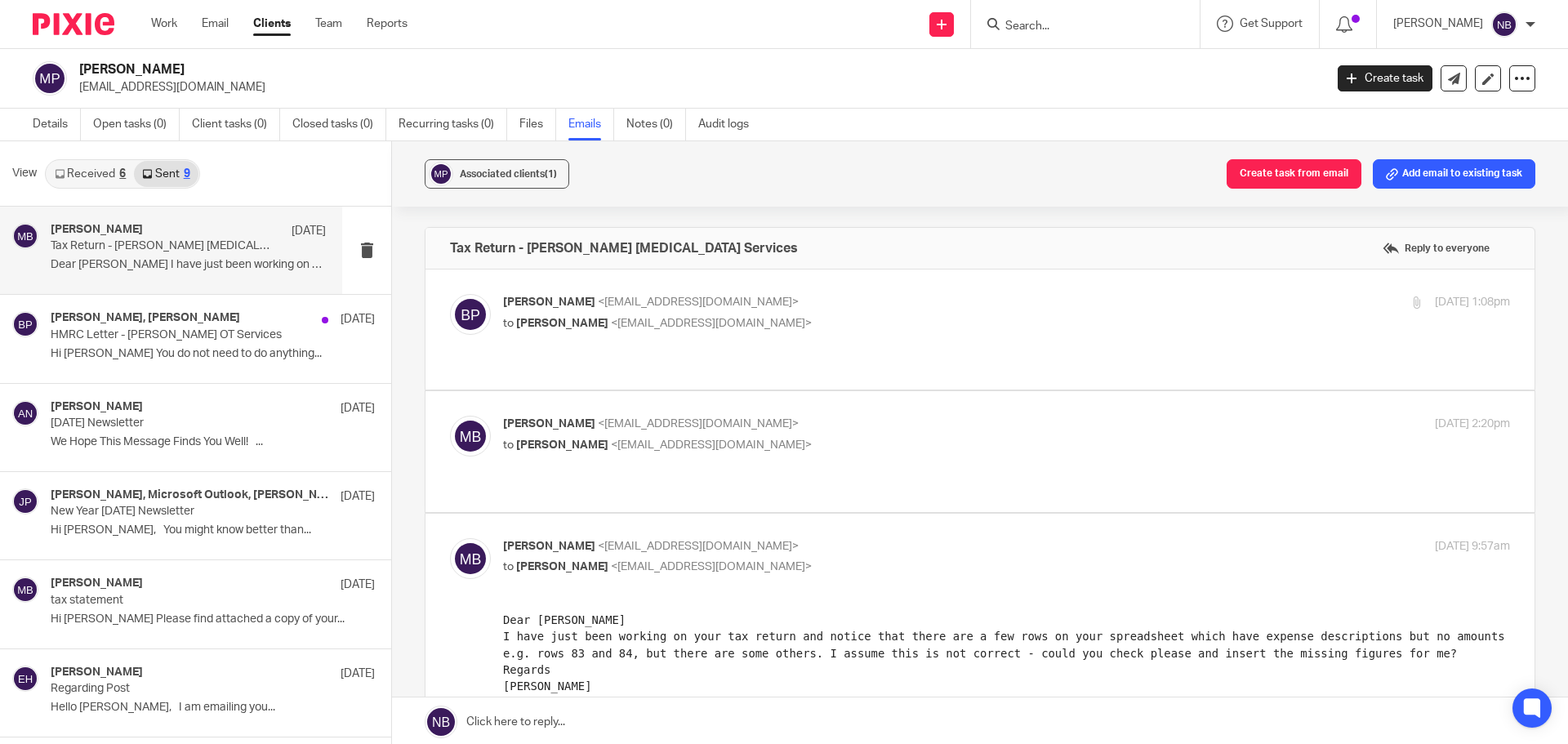
click at [659, 327] on span "<martinbowe@probusinessuk.com>" at bounding box center [711, 323] width 201 height 11
checkbox input "true"
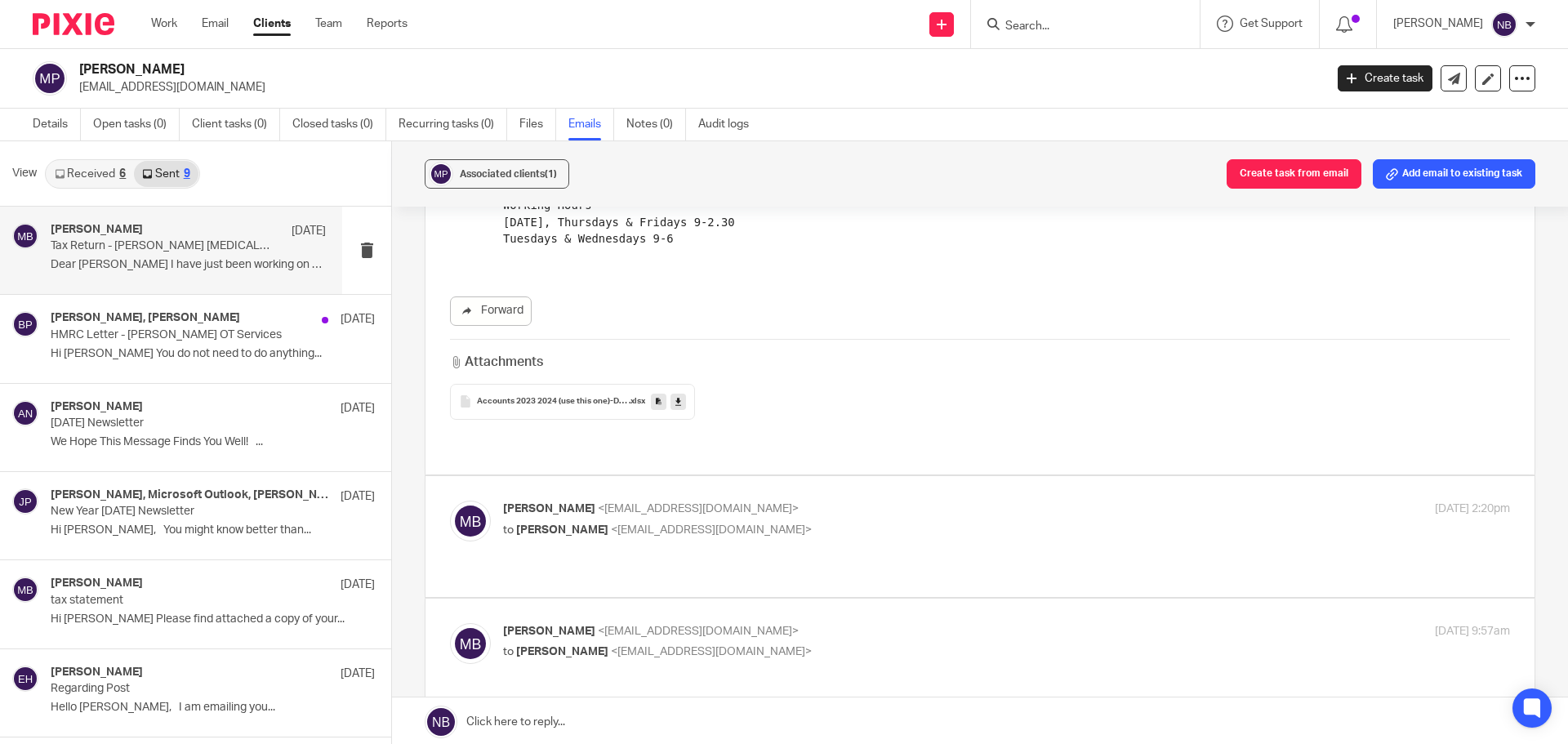
scroll to position [408, 0]
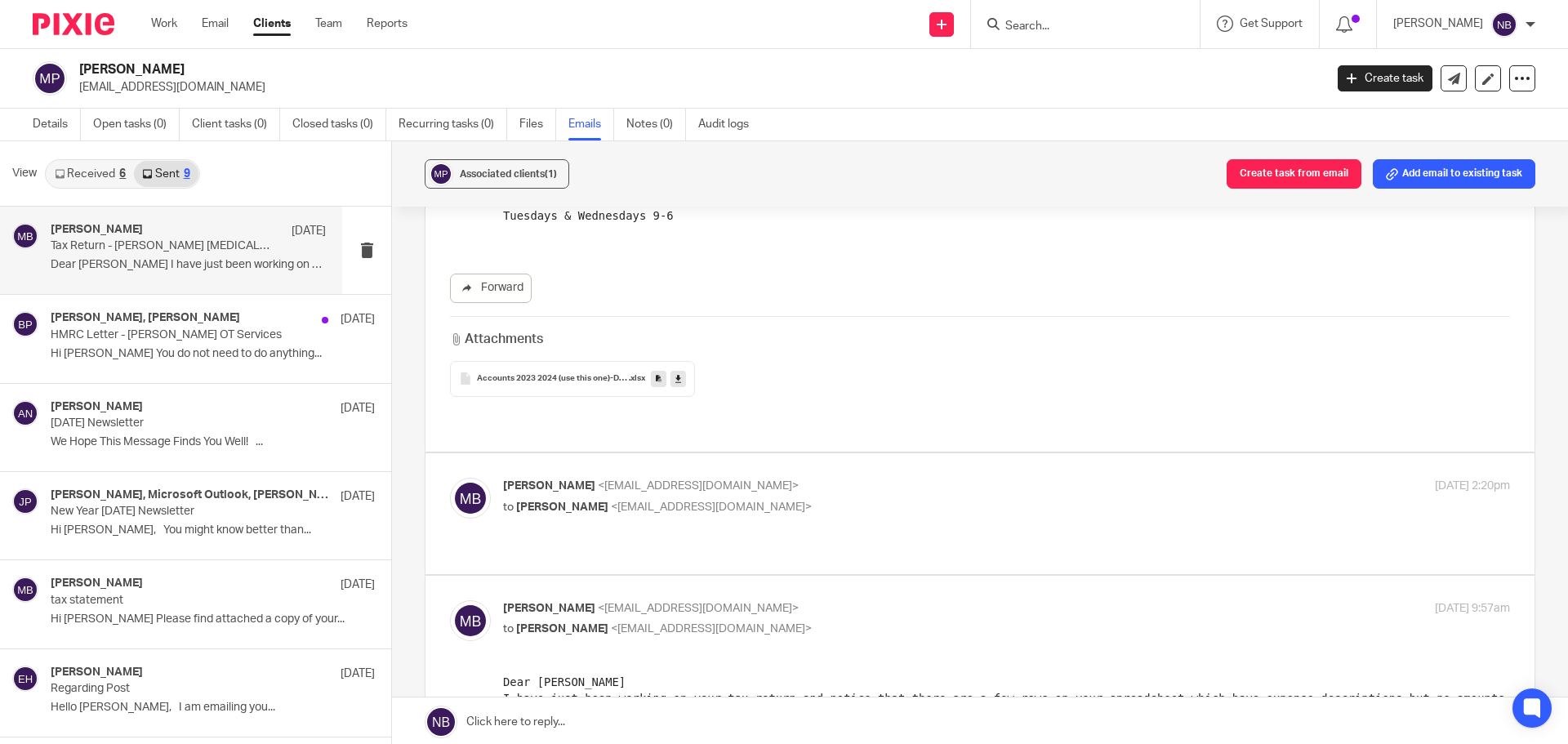
click at [799, 478] on p "Martin Bowe <martinbowe@probusinessuk.com>" at bounding box center [839, 486] width 672 height 17
checkbox input "true"
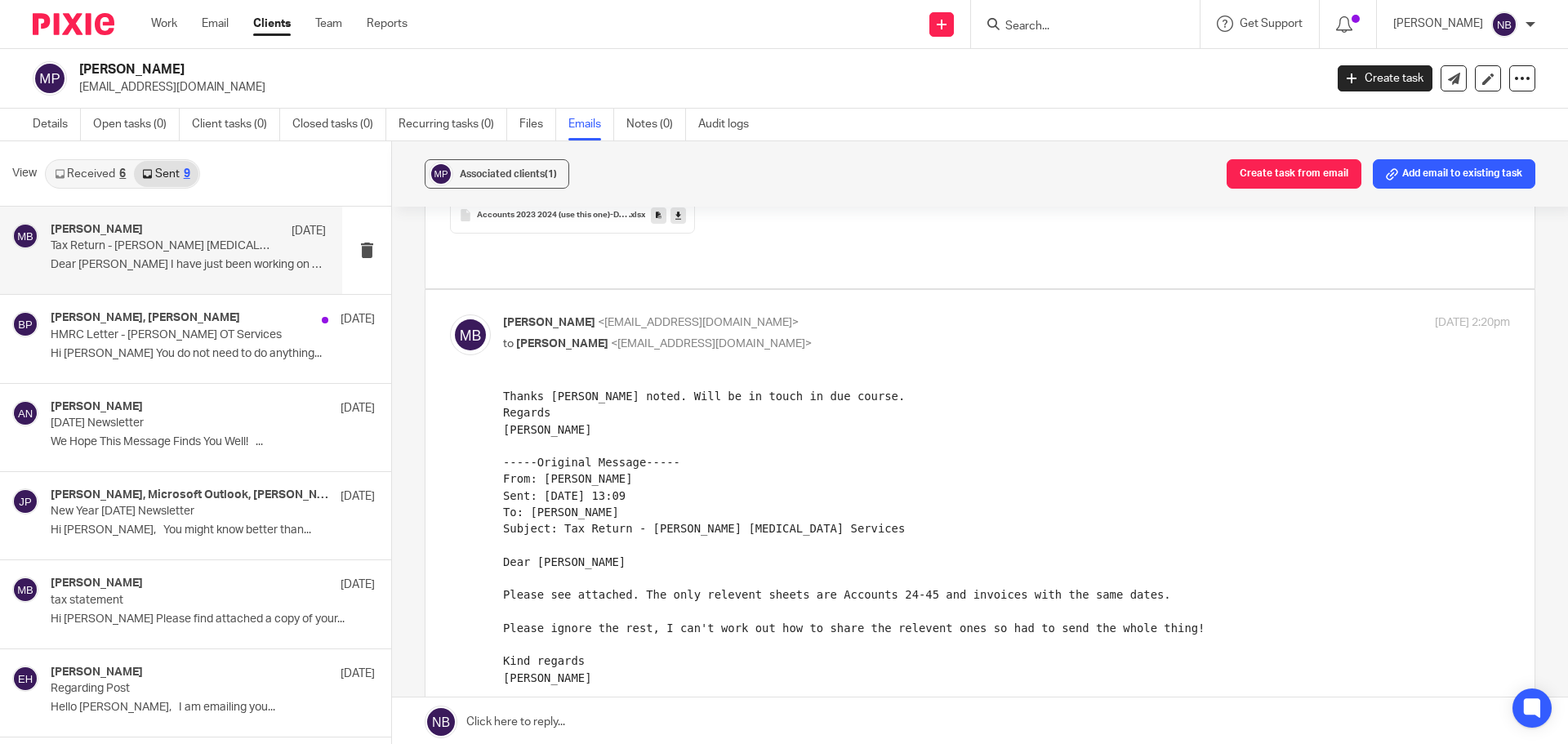
scroll to position [816, 0]
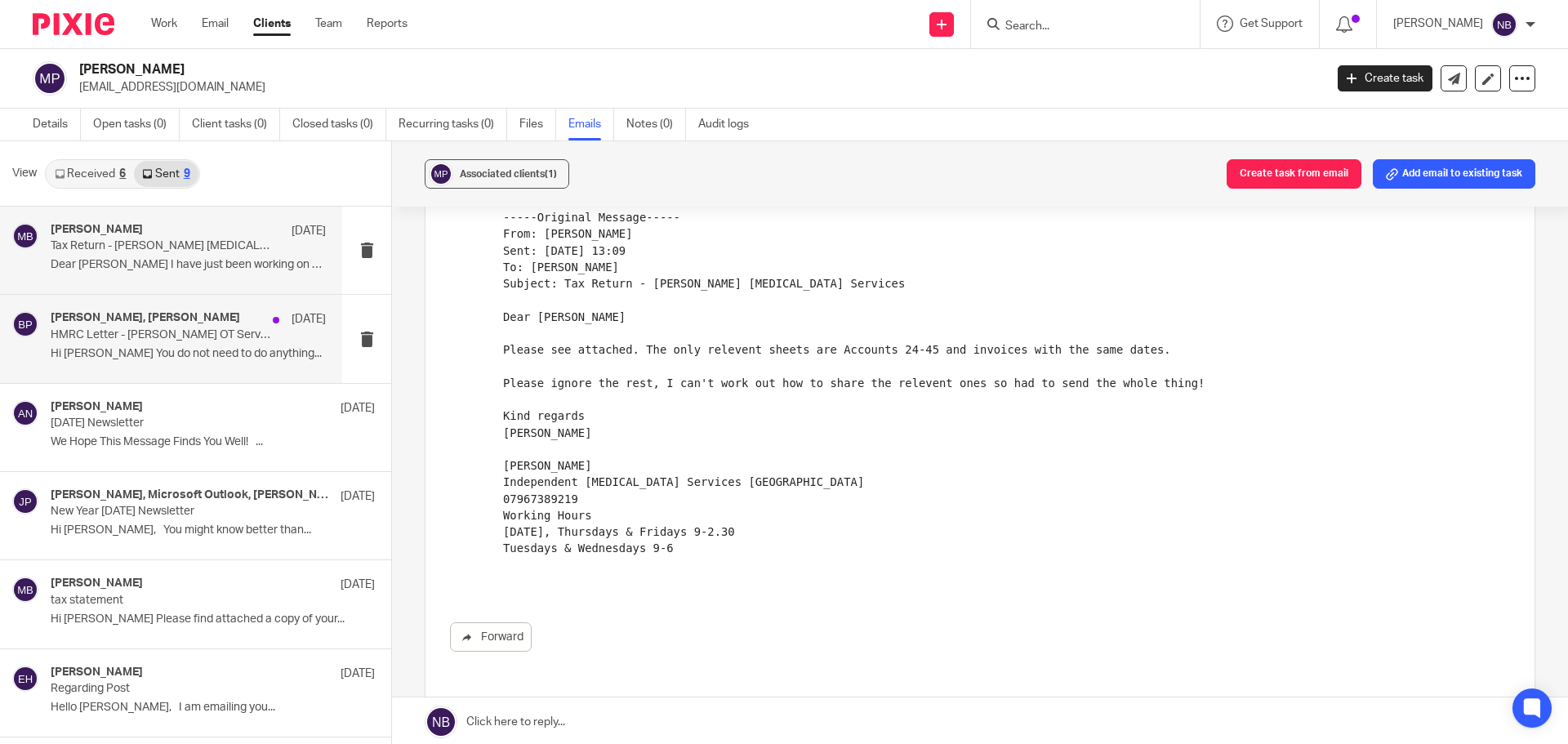
click at [107, 338] on p "HMRC Letter - Bianca Pridham OT Services" at bounding box center [161, 335] width 220 height 14
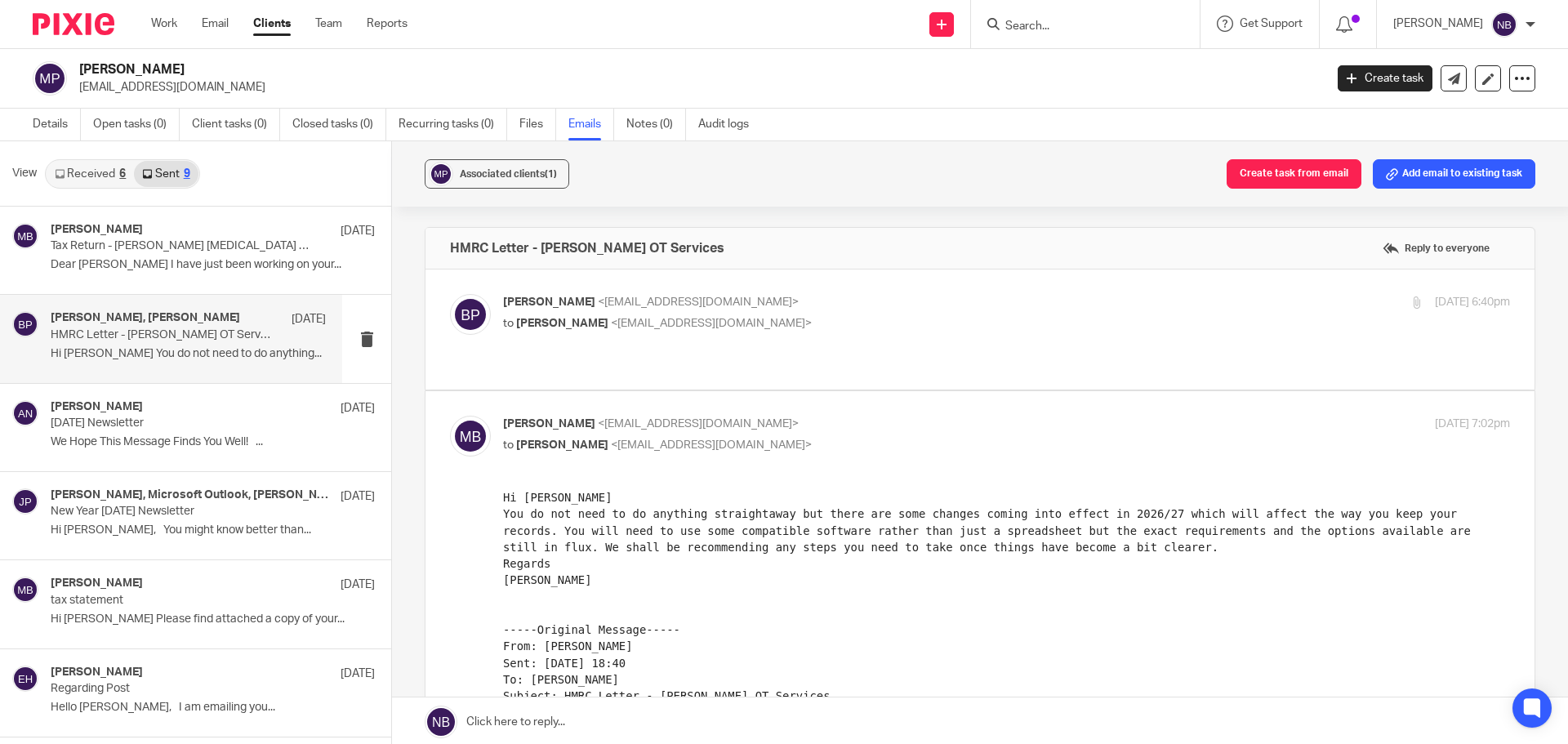
scroll to position [0, 0]
click at [713, 307] on span "<biancapridhamot@outlook.com>" at bounding box center [698, 302] width 201 height 11
checkbox input "true"
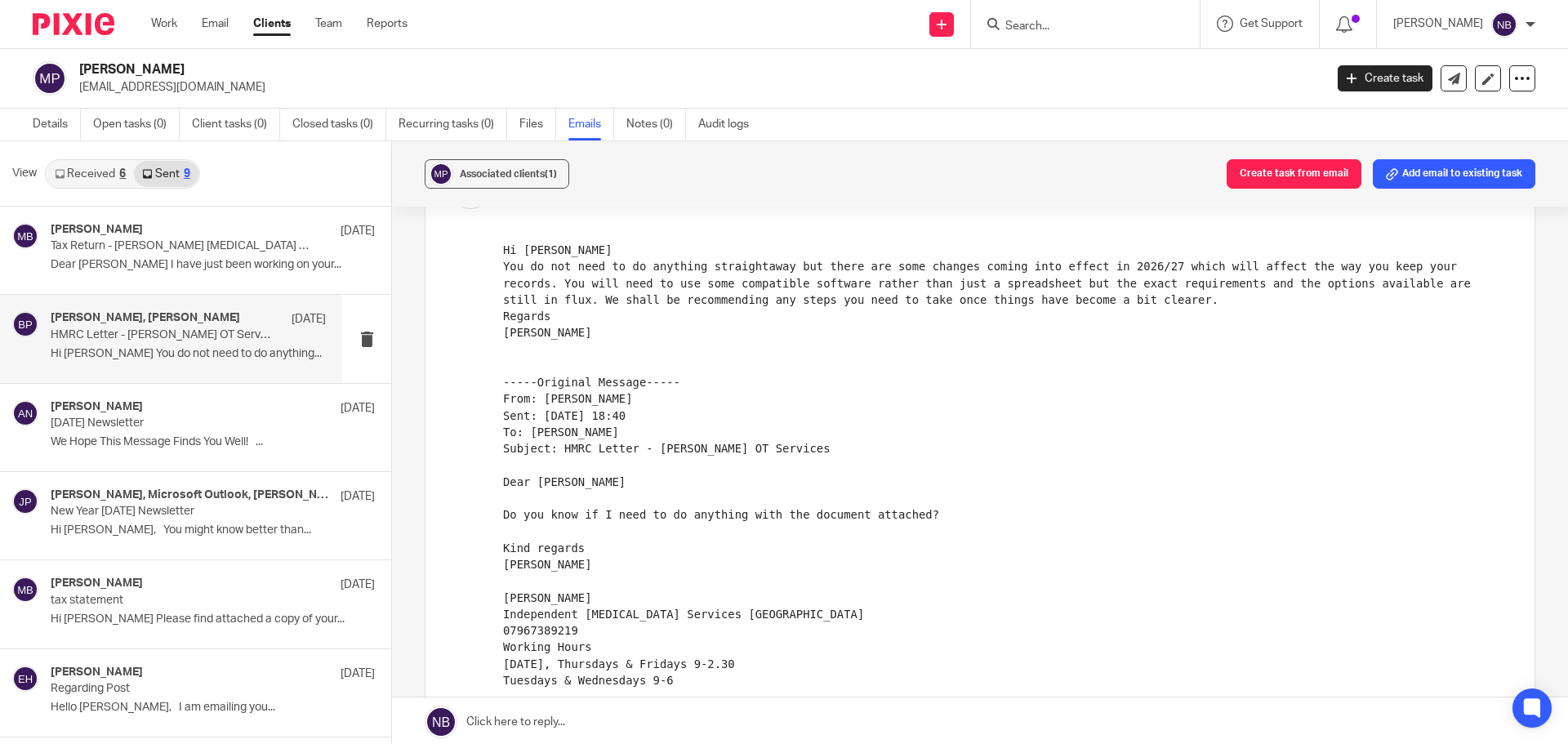
scroll to position [816, 0]
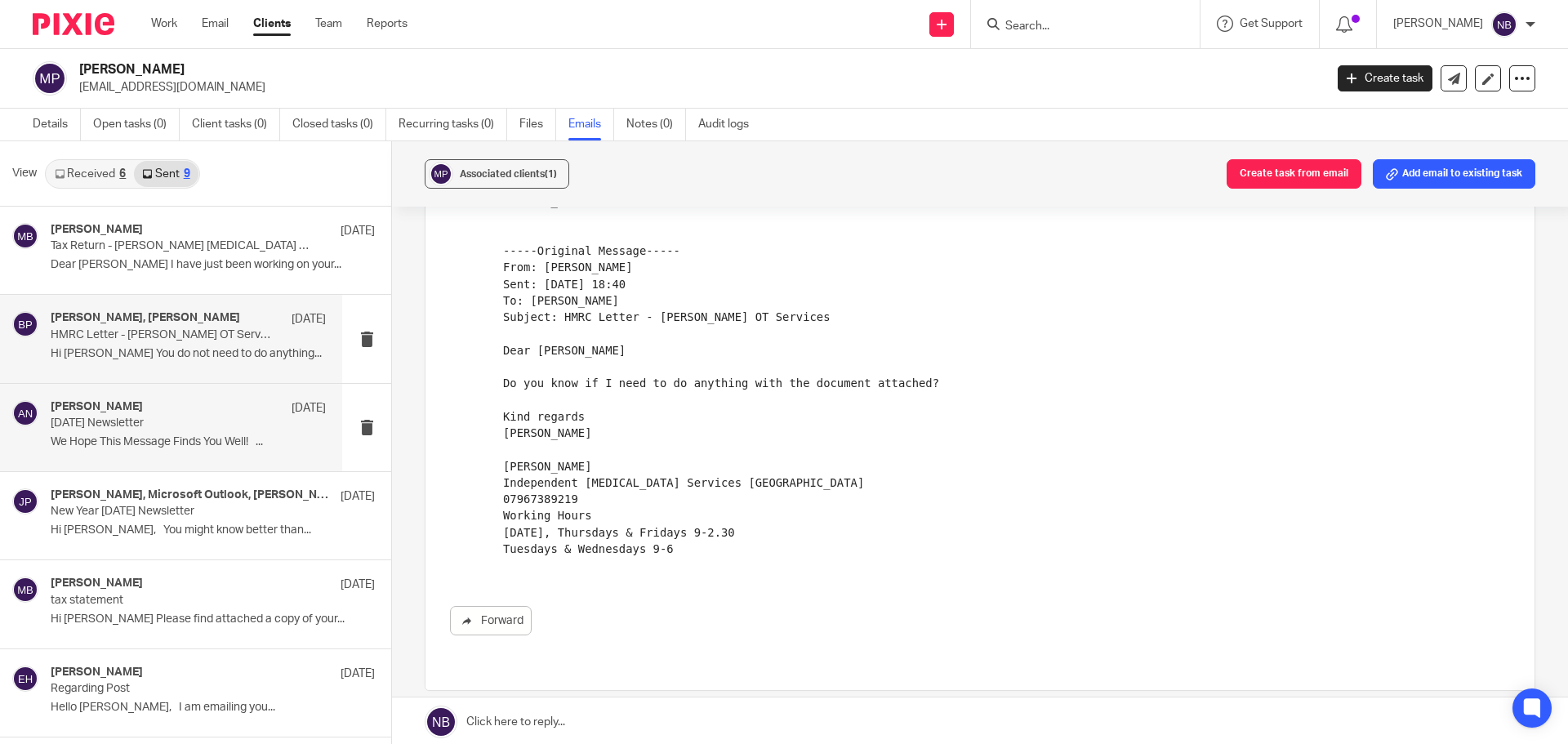
click at [235, 416] on p "[DATE] Newsletter" at bounding box center [161, 423] width 220 height 14
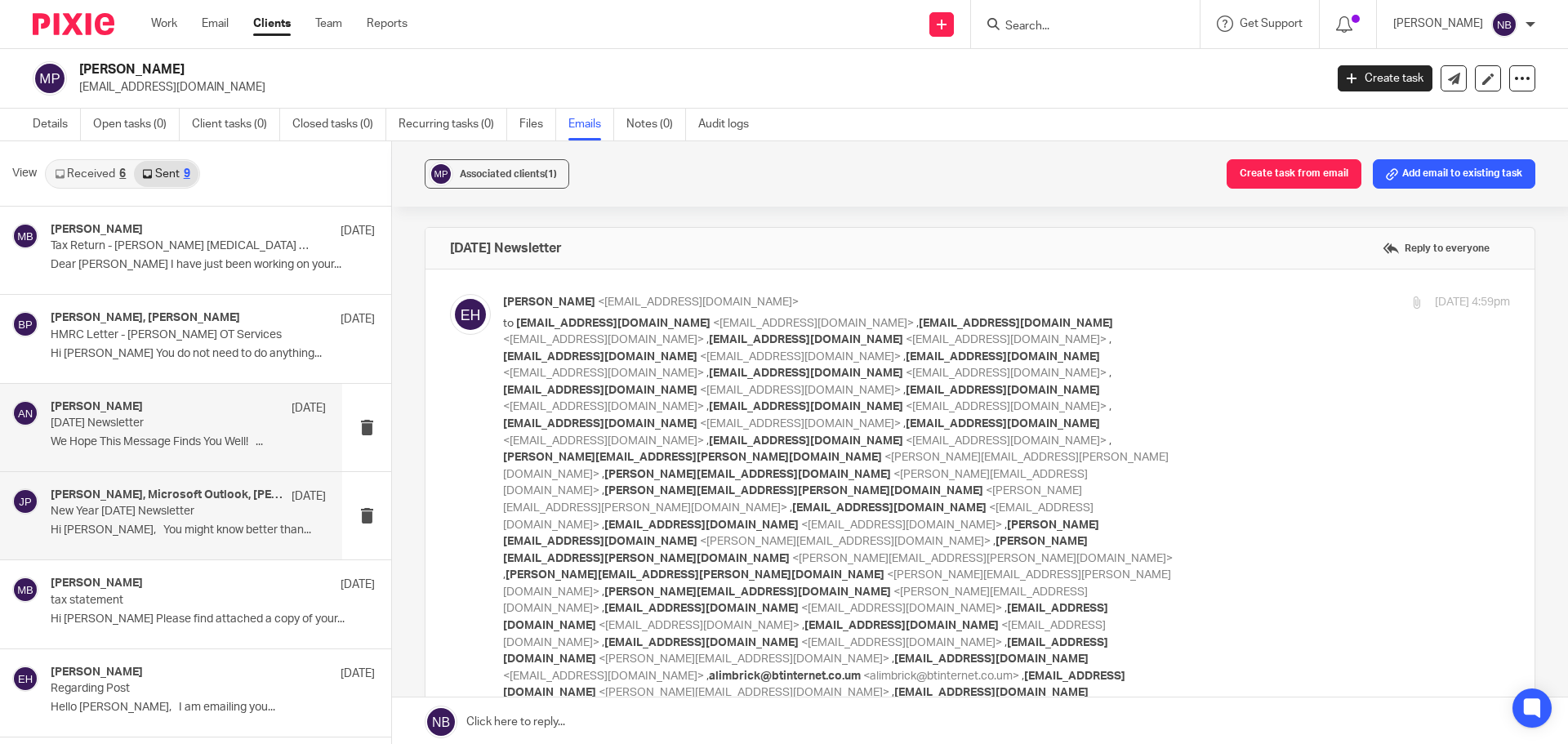
scroll to position [0, 0]
click at [194, 503] on h4 "[PERSON_NAME], Microsoft Outlook, [PERSON_NAME], [PERSON_NAME], Sturfit Trustee…" at bounding box center [167, 494] width 233 height 14
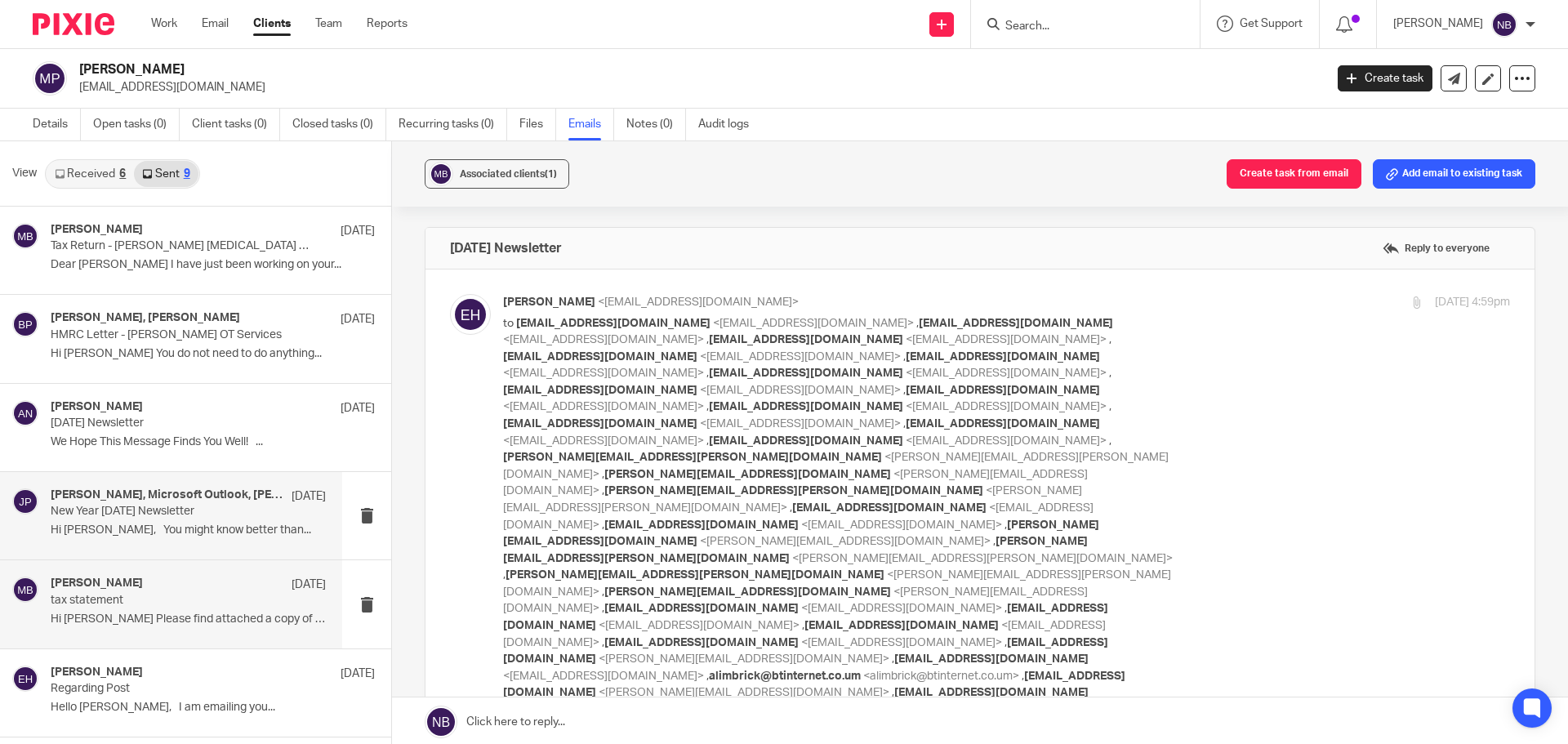
click at [189, 580] on div "Martin Bowe 19 Dec" at bounding box center [188, 585] width 275 height 17
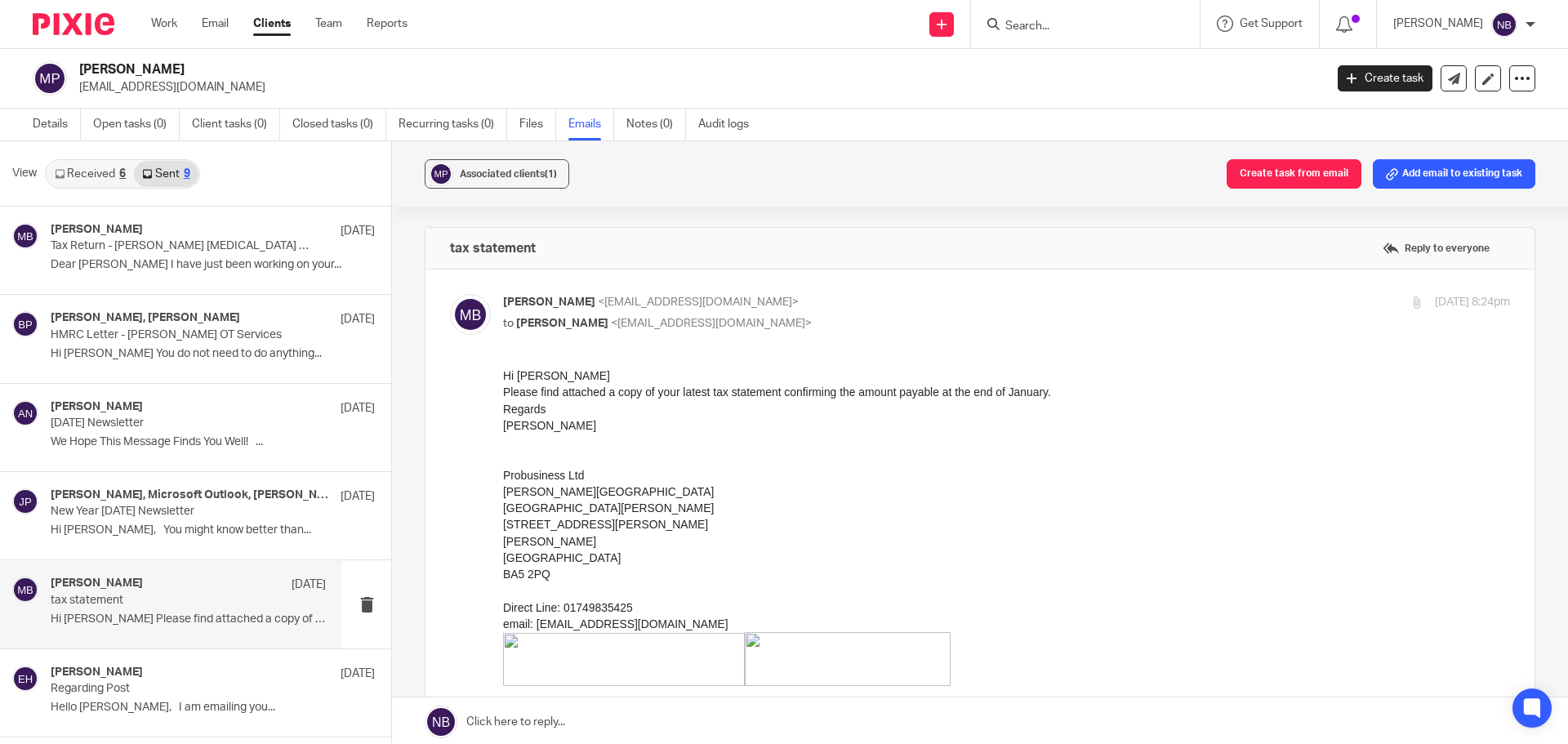
click at [667, 474] on p "Probusiness Ltd" at bounding box center [1006, 475] width 1007 height 17
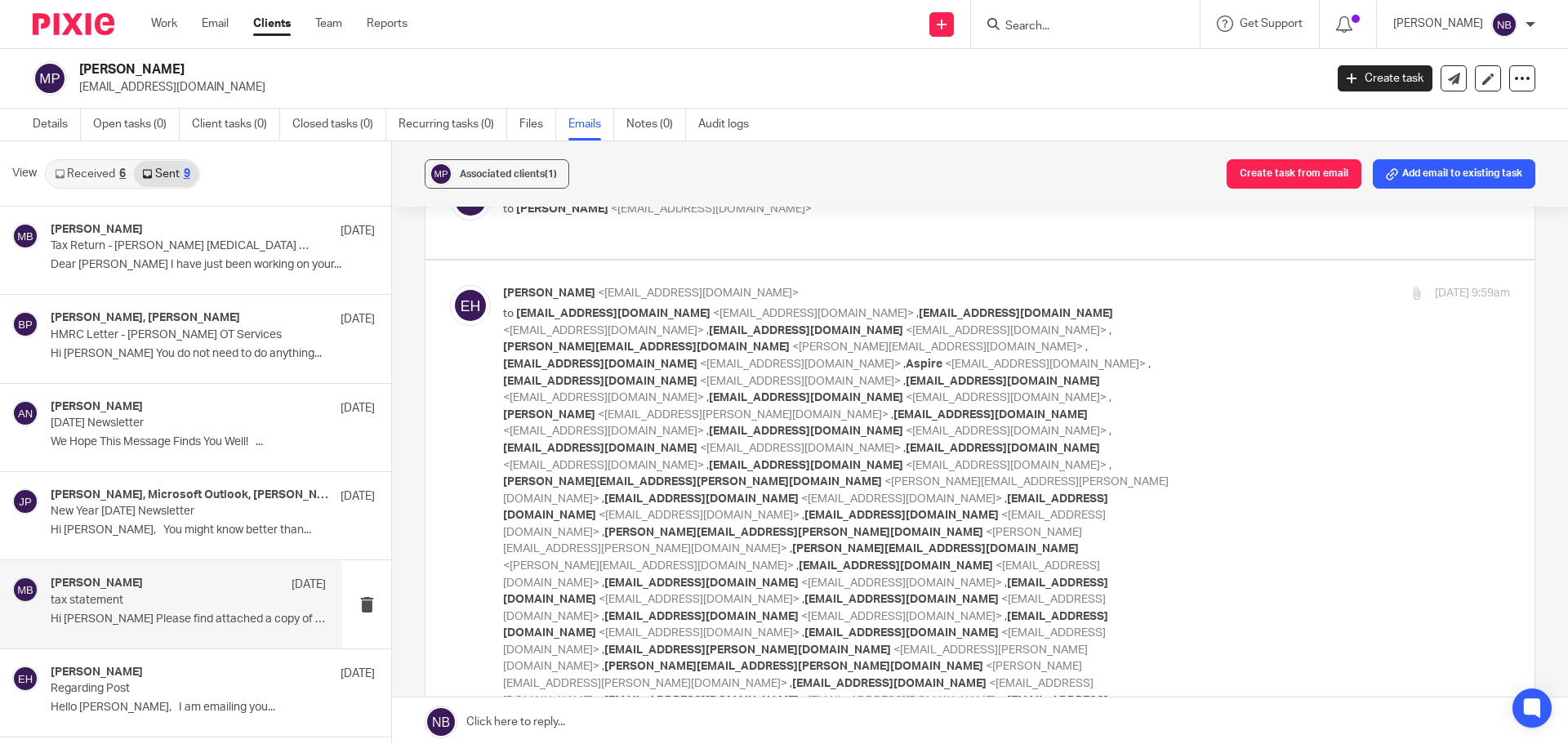
scroll to position [1388, 0]
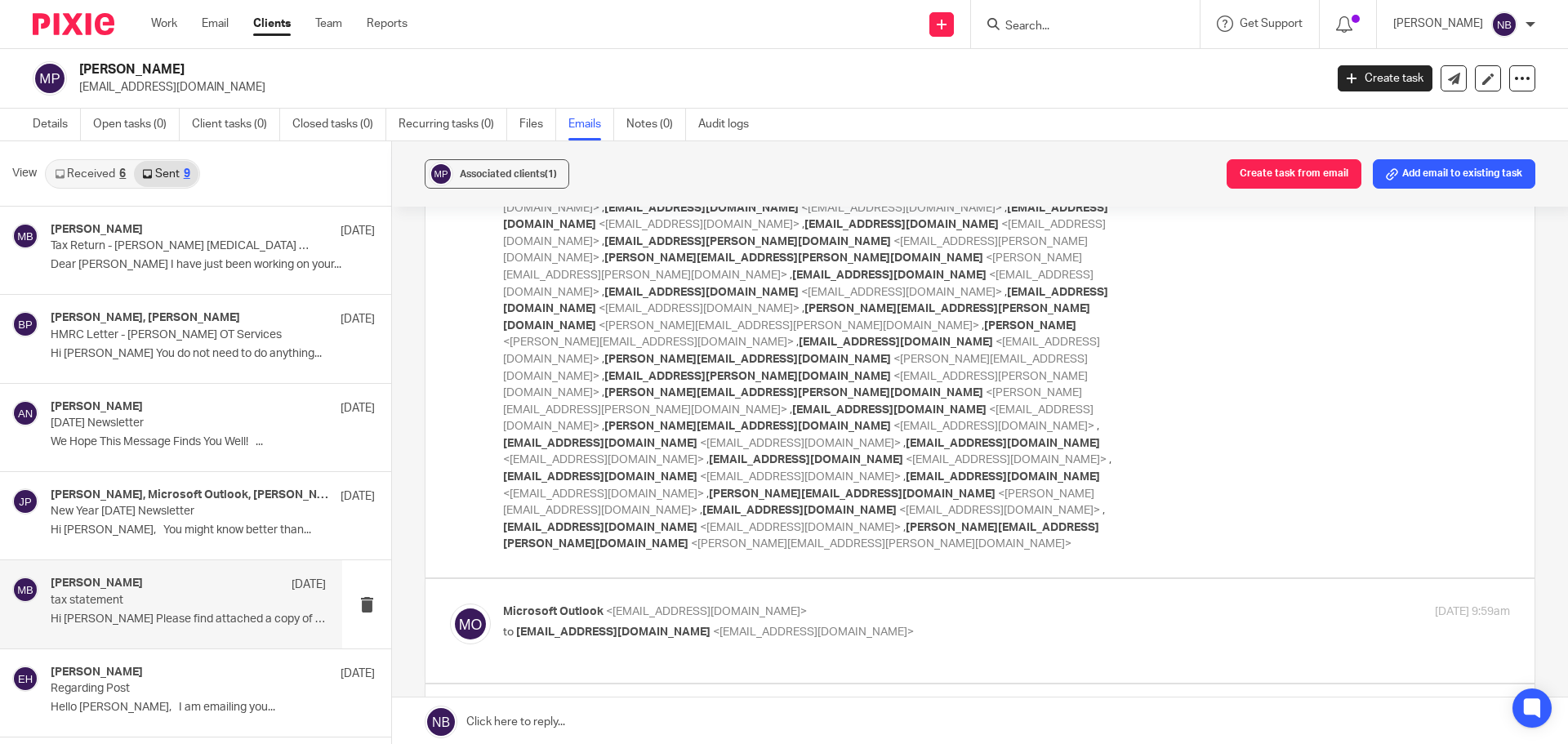
click at [146, 589] on div "Martin Bowe 19 Dec" at bounding box center [188, 585] width 275 height 17
click at [806, 732] on span "<colin@noetic.health>" at bounding box center [951, 738] width 291 height 11
checkbox input "true"
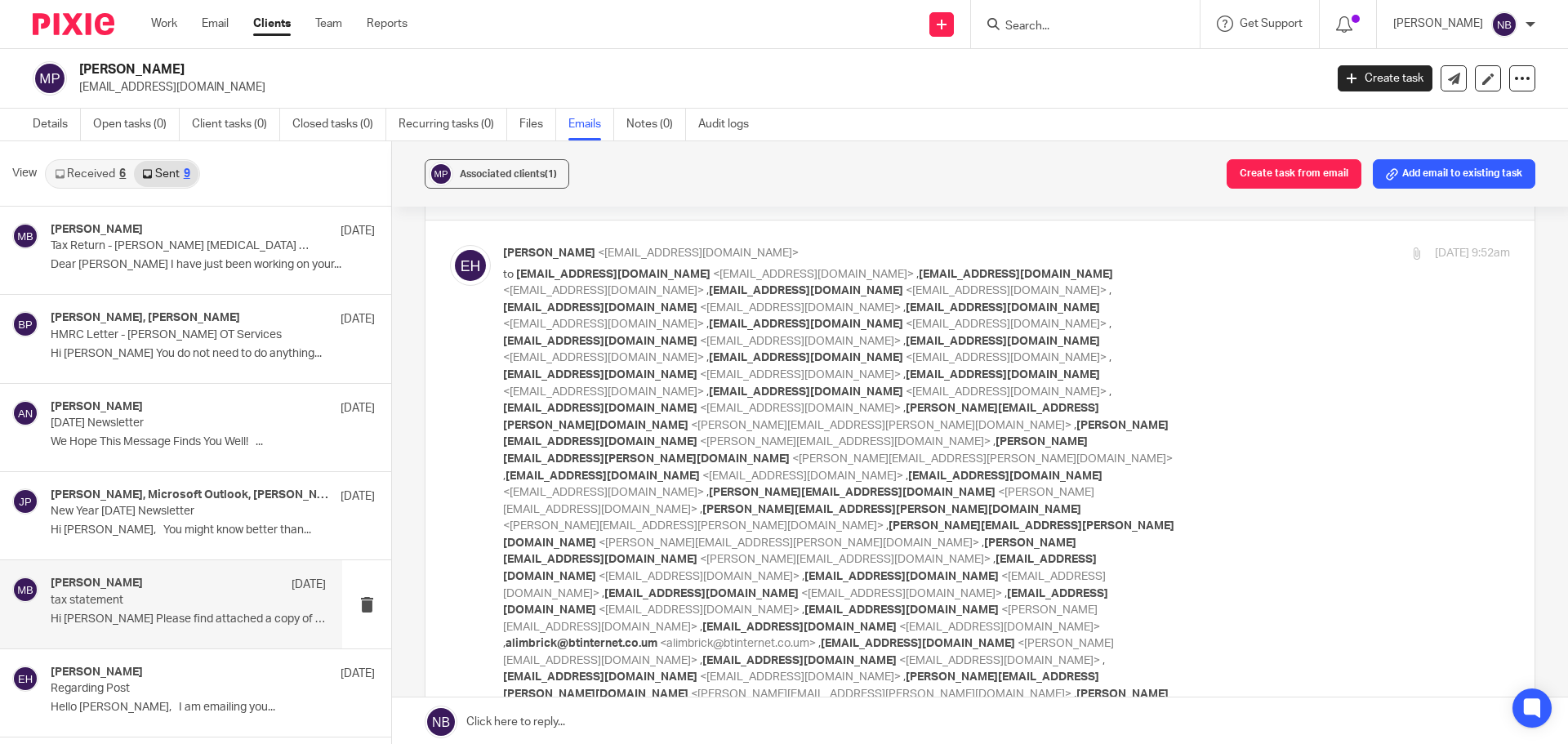
scroll to position [0, 0]
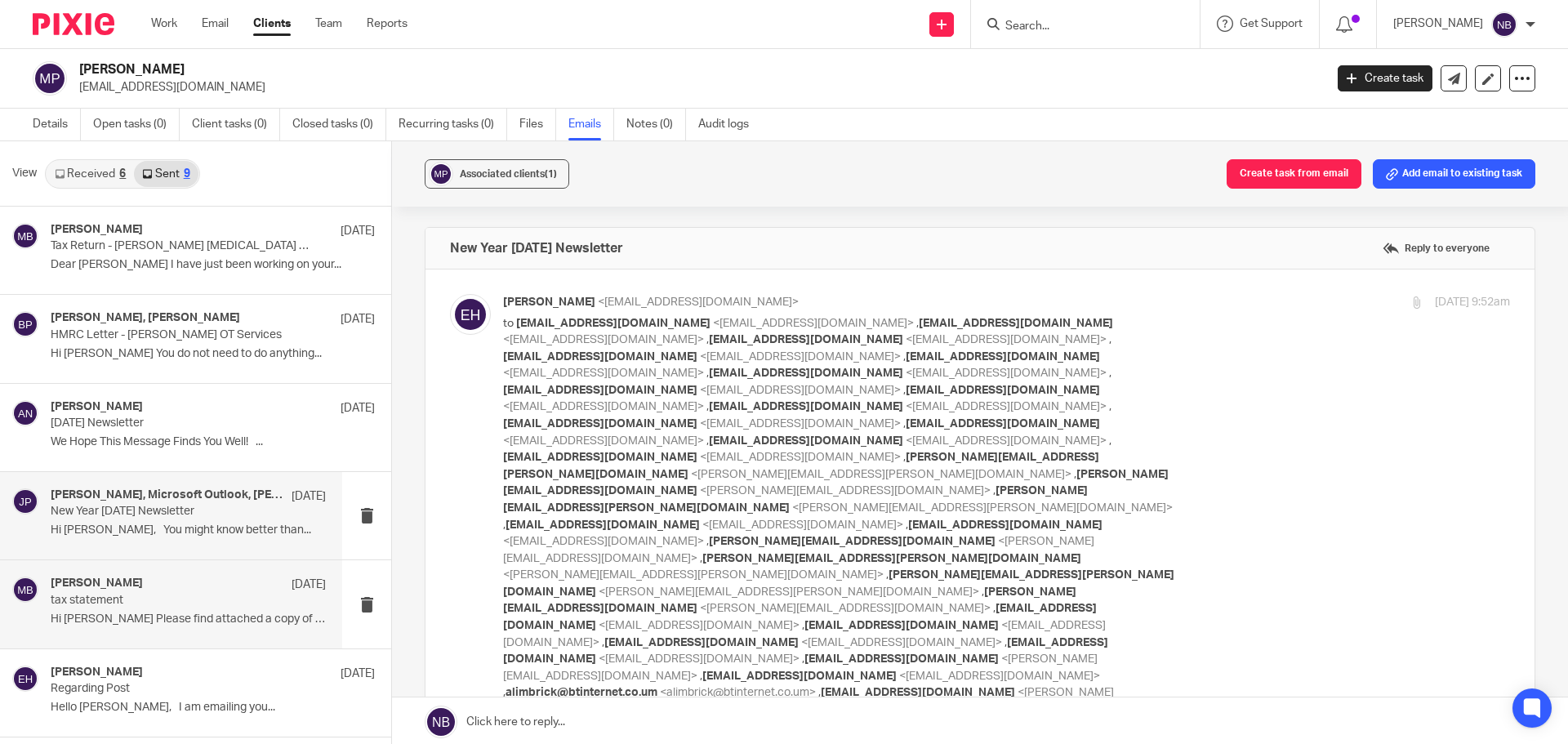
drag, startPoint x: 198, startPoint y: 510, endPoint x: 195, endPoint y: 539, distance: 29.2
click at [198, 510] on p "New Year 2025 Newsletter" at bounding box center [161, 511] width 220 height 14
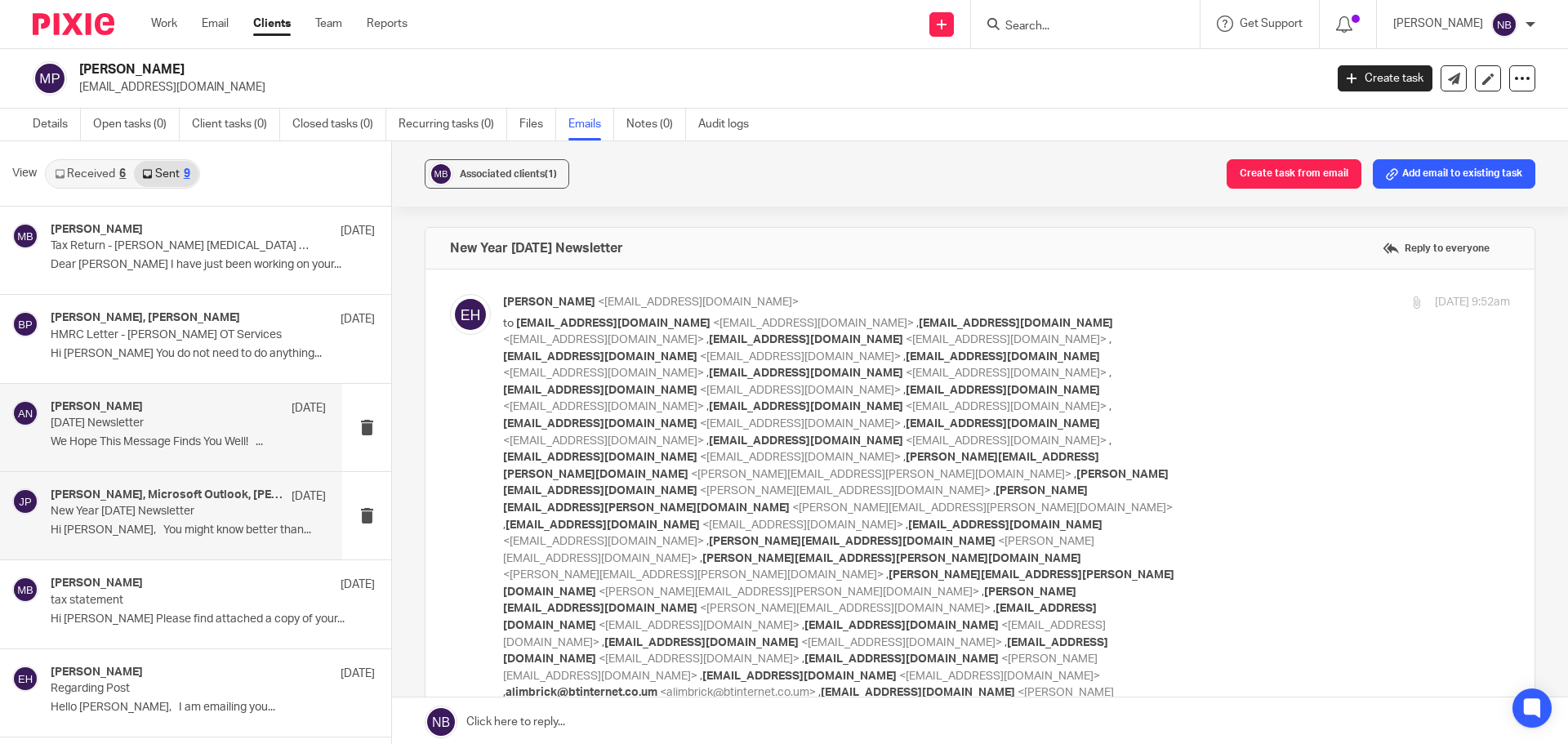
click at [159, 453] on div "Erin Holly 11 Mar March 2025 Newsletter We Hope This Message Finds You Well! ..." at bounding box center [188, 428] width 275 height 55
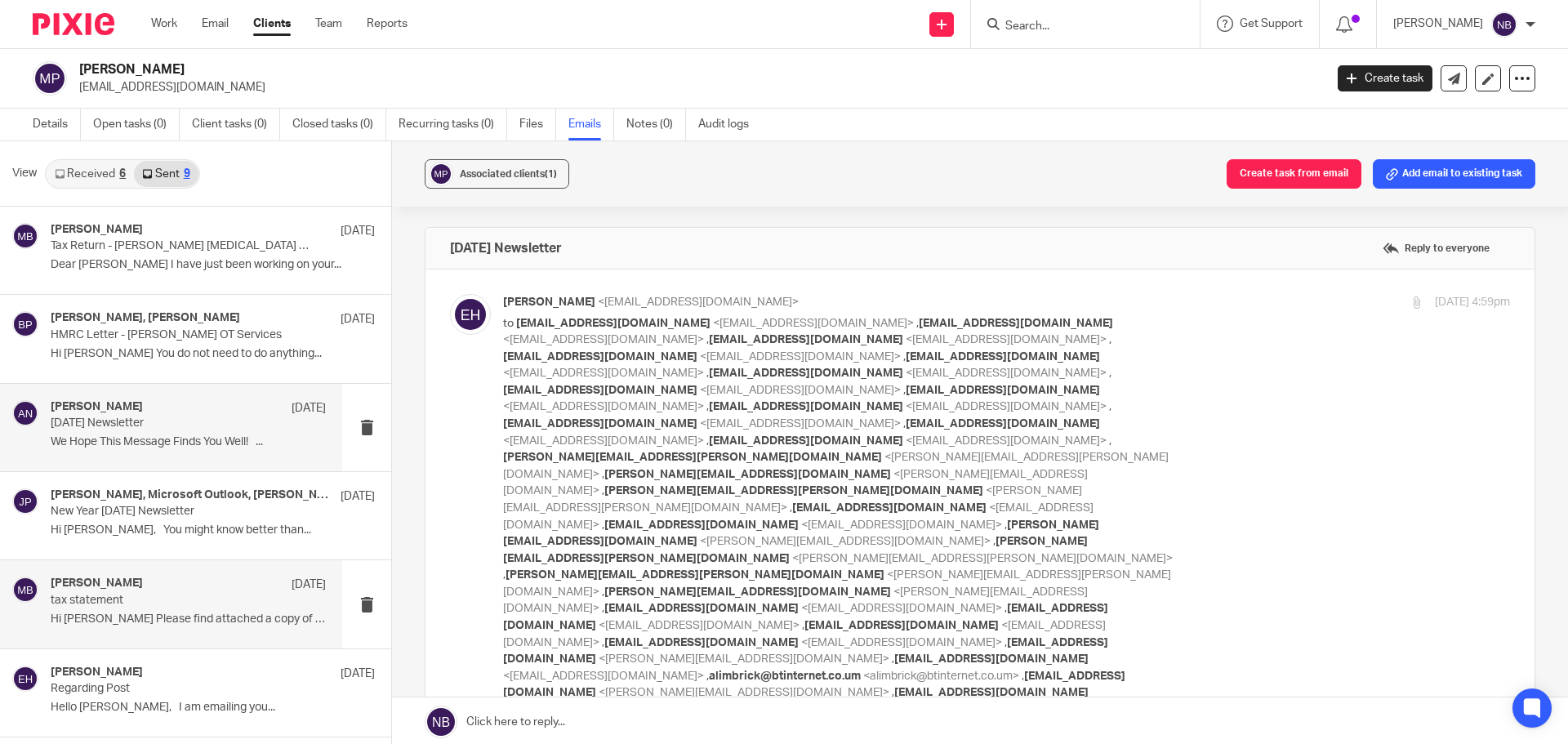
click at [164, 597] on p "tax statement" at bounding box center [161, 600] width 220 height 14
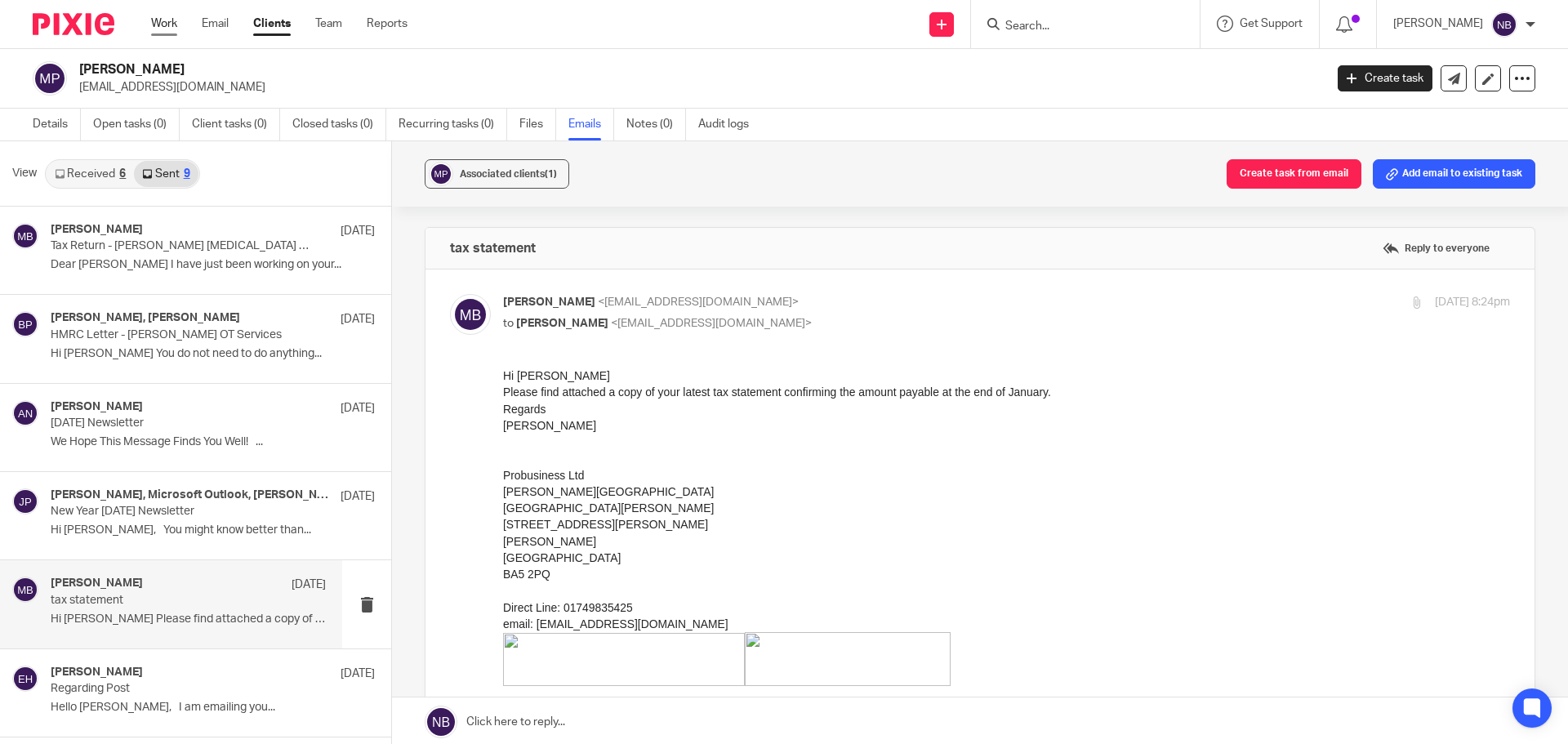
click at [162, 25] on link "Work" at bounding box center [164, 24] width 26 height 17
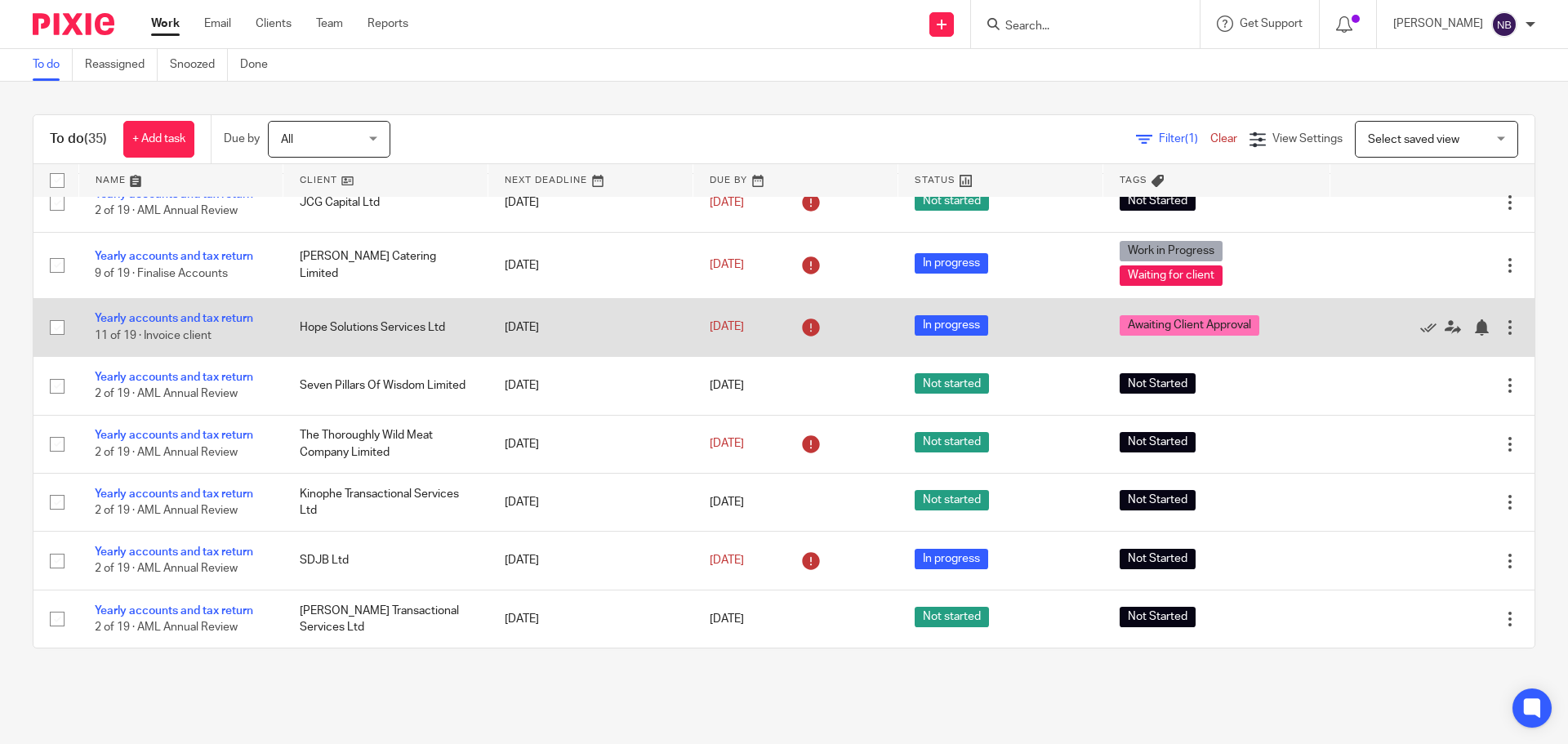
scroll to position [1664, 0]
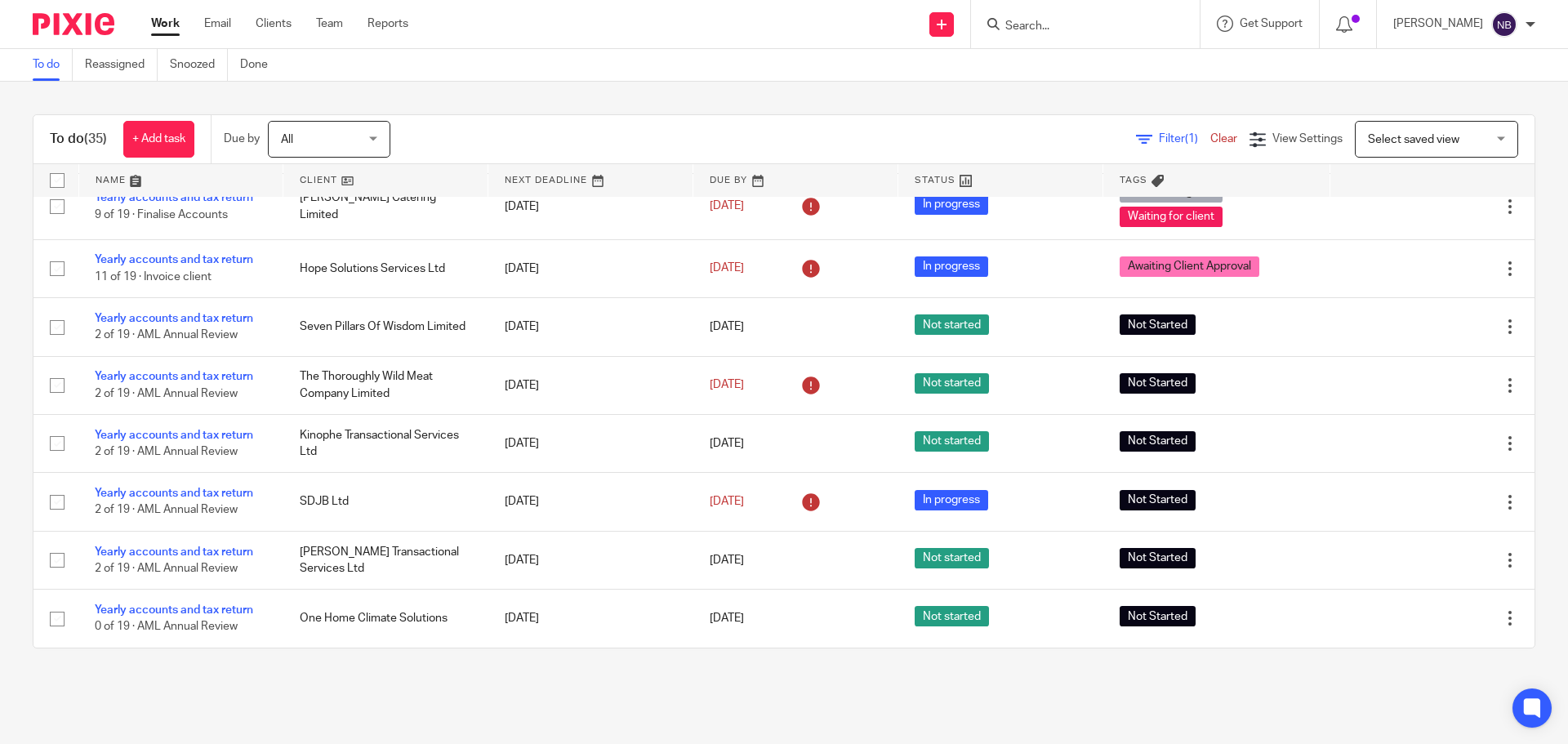
click at [1090, 28] on input "Search" at bounding box center [1077, 27] width 147 height 15
type input "chamel"
click at [1094, 72] on link at bounding box center [1155, 76] width 309 height 50
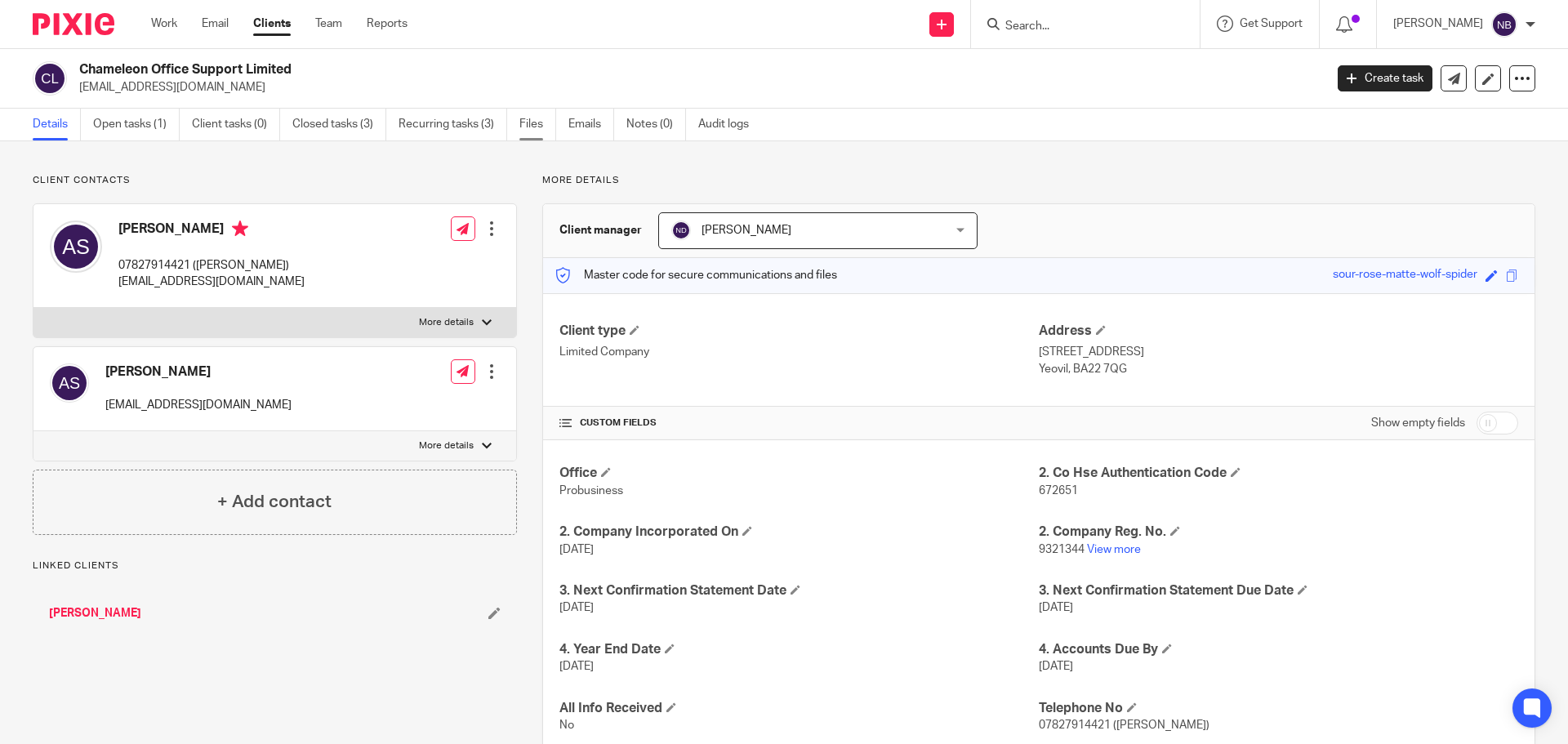
click at [554, 126] on link "Files" at bounding box center [538, 124] width 37 height 32
click at [563, 126] on ul "Details Open tasks (1) Client tasks (0) Closed tasks (3) Recurring tasks (3) Fi…" at bounding box center [403, 124] width 740 height 32
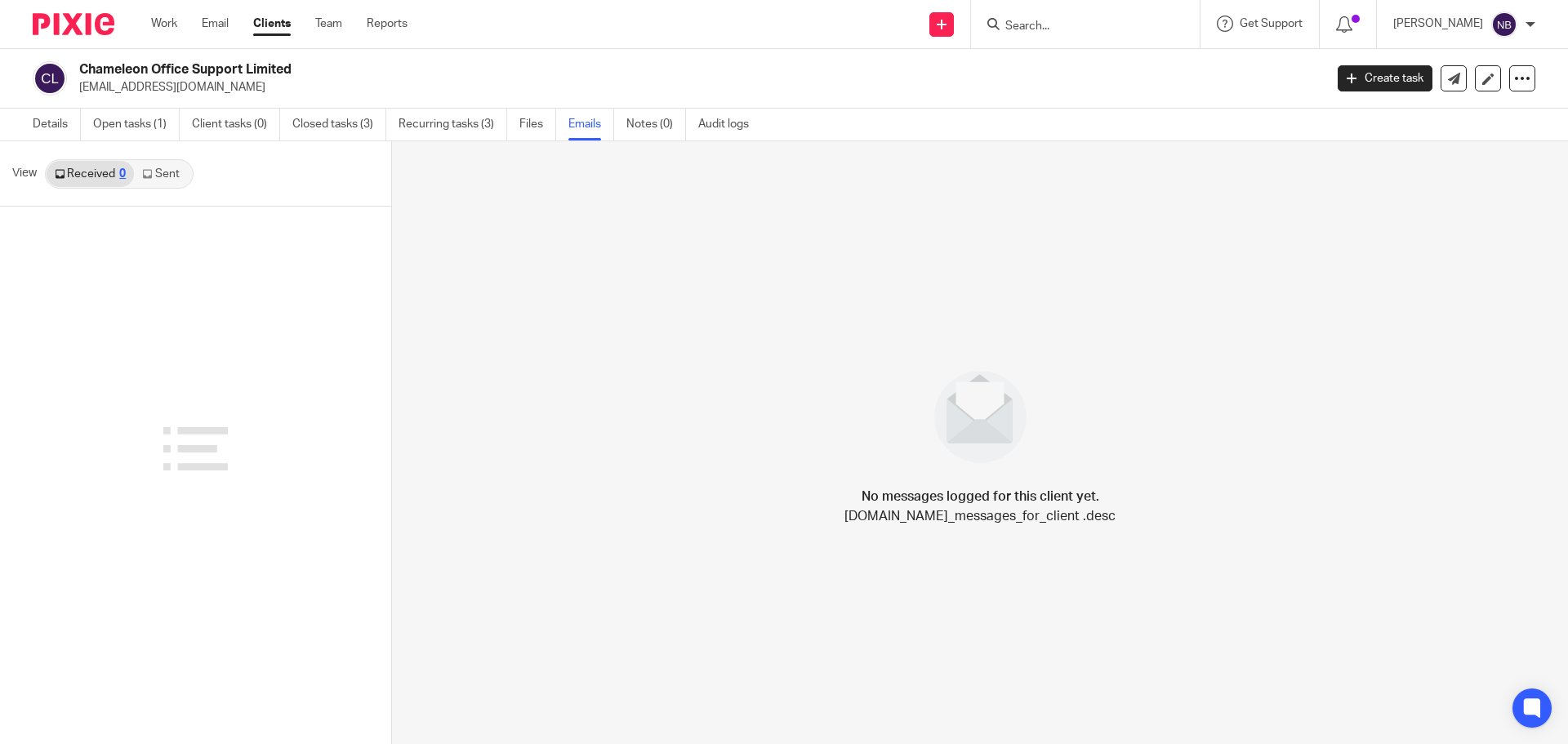
click at [174, 179] on link "Sent" at bounding box center [162, 173] width 57 height 26
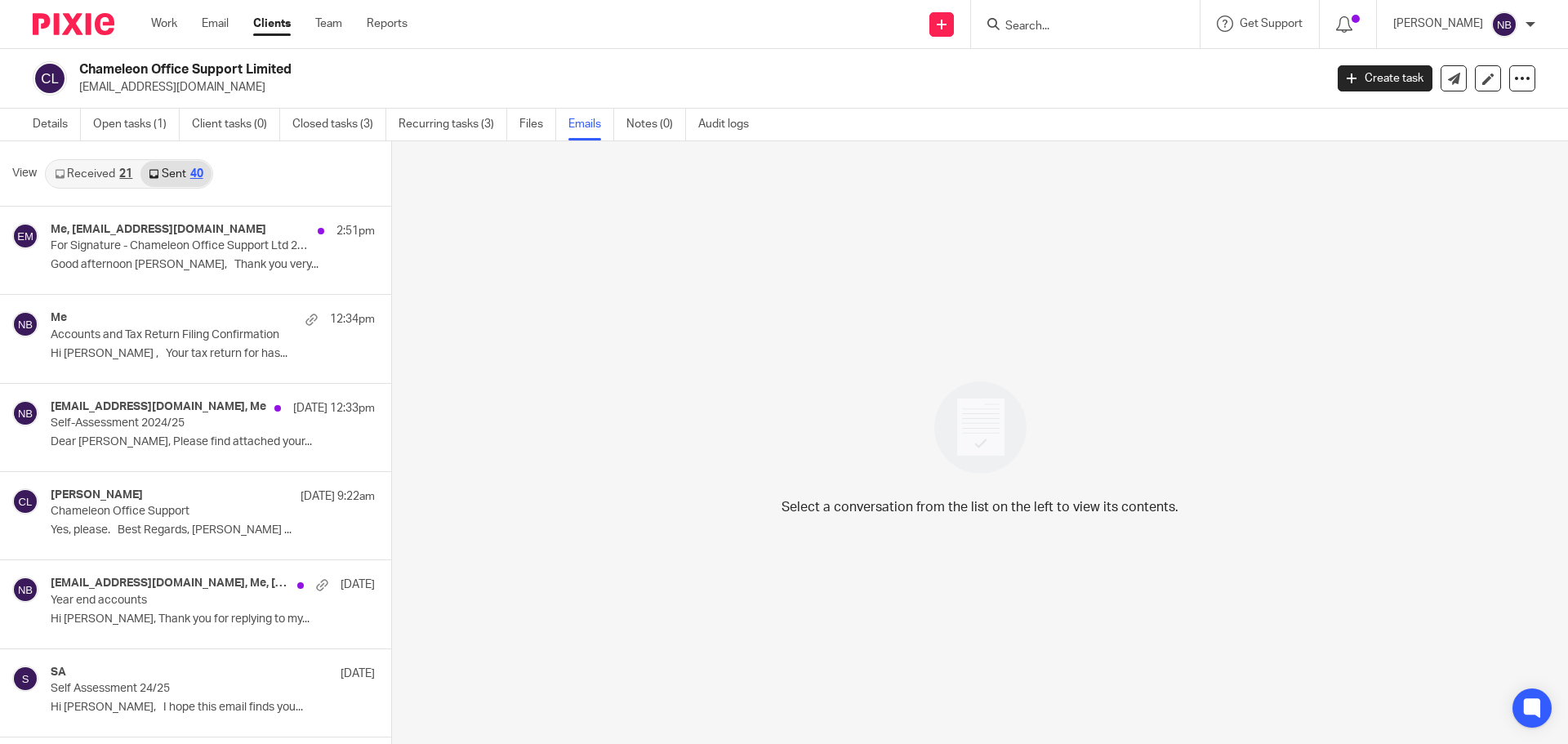
click at [110, 178] on link "Received 21" at bounding box center [94, 173] width 94 height 26
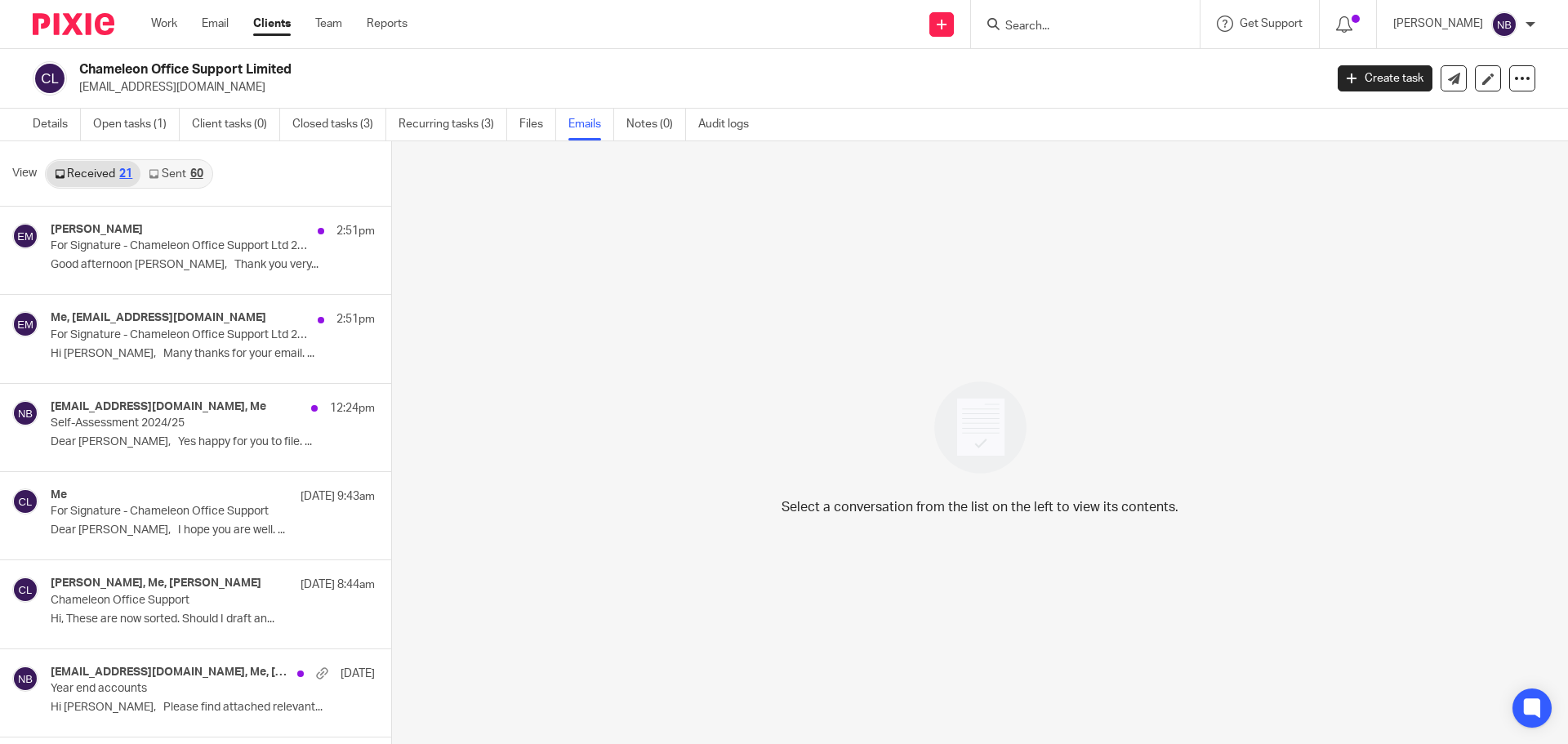
scroll to position [3, 0]
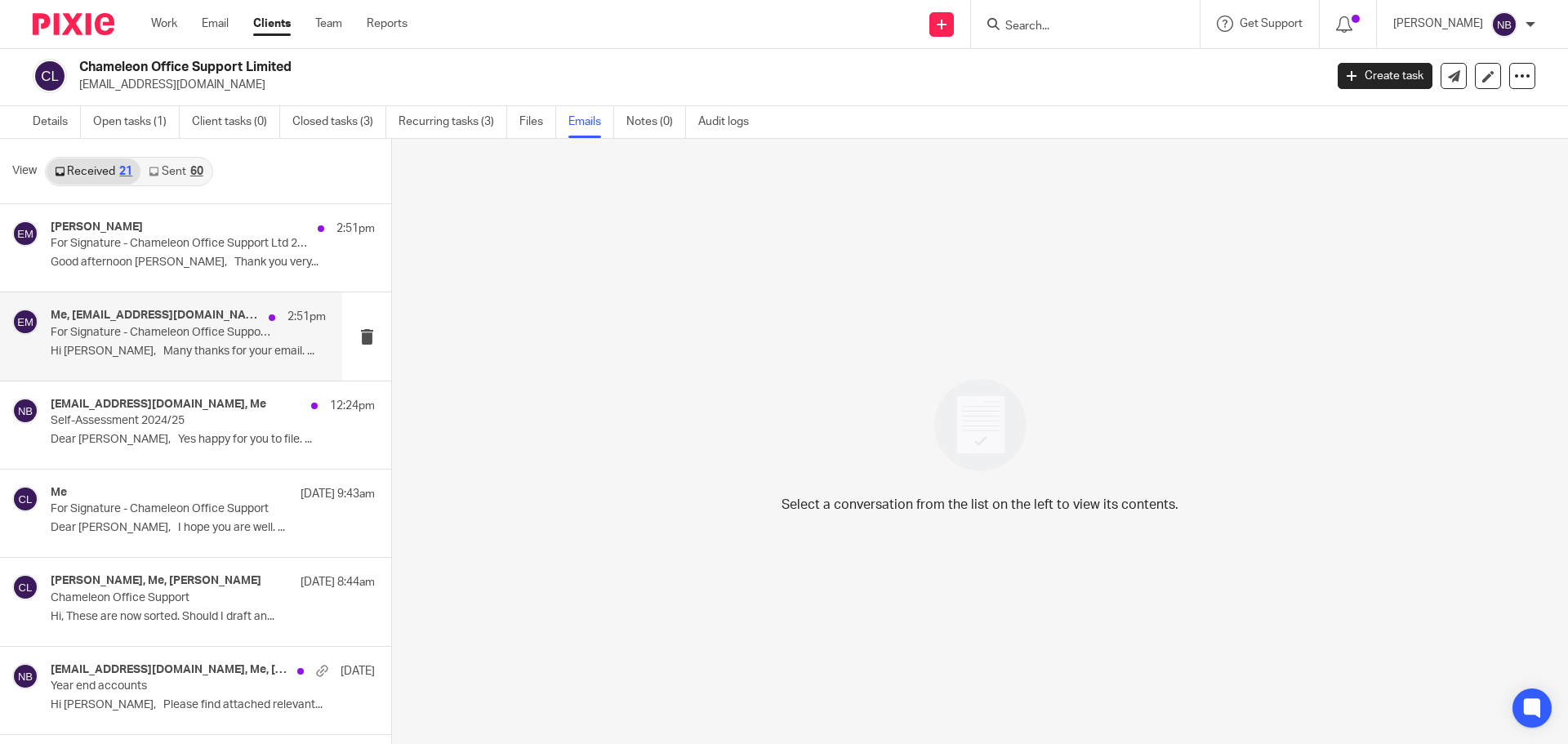
click at [153, 326] on p "For Signature - Chameleon Office Support Ltd 2025" at bounding box center [161, 332] width 220 height 14
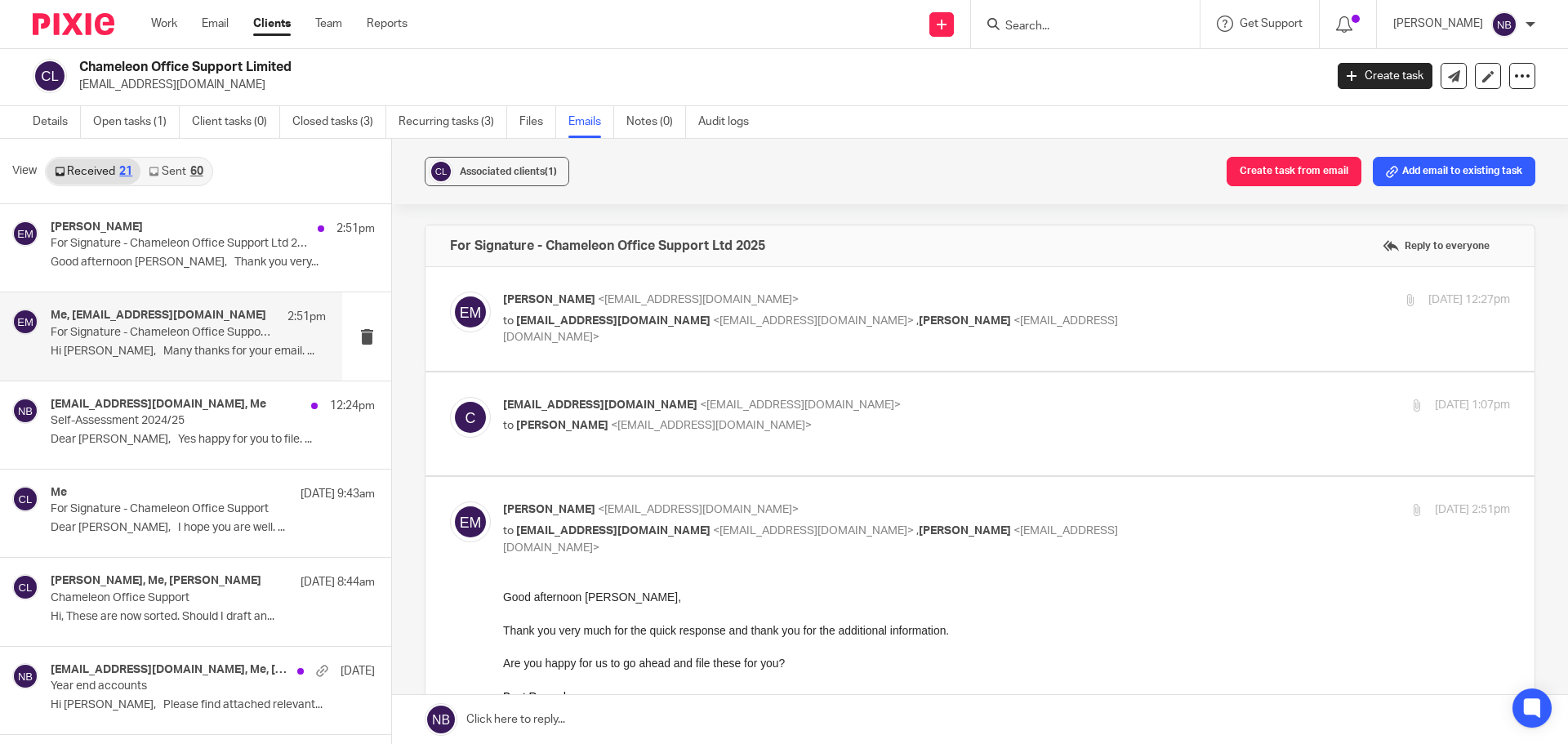
scroll to position [0, 0]
click at [773, 408] on span "<chameleonoffice1@gmail.com>" at bounding box center [800, 405] width 201 height 11
checkbox input "true"
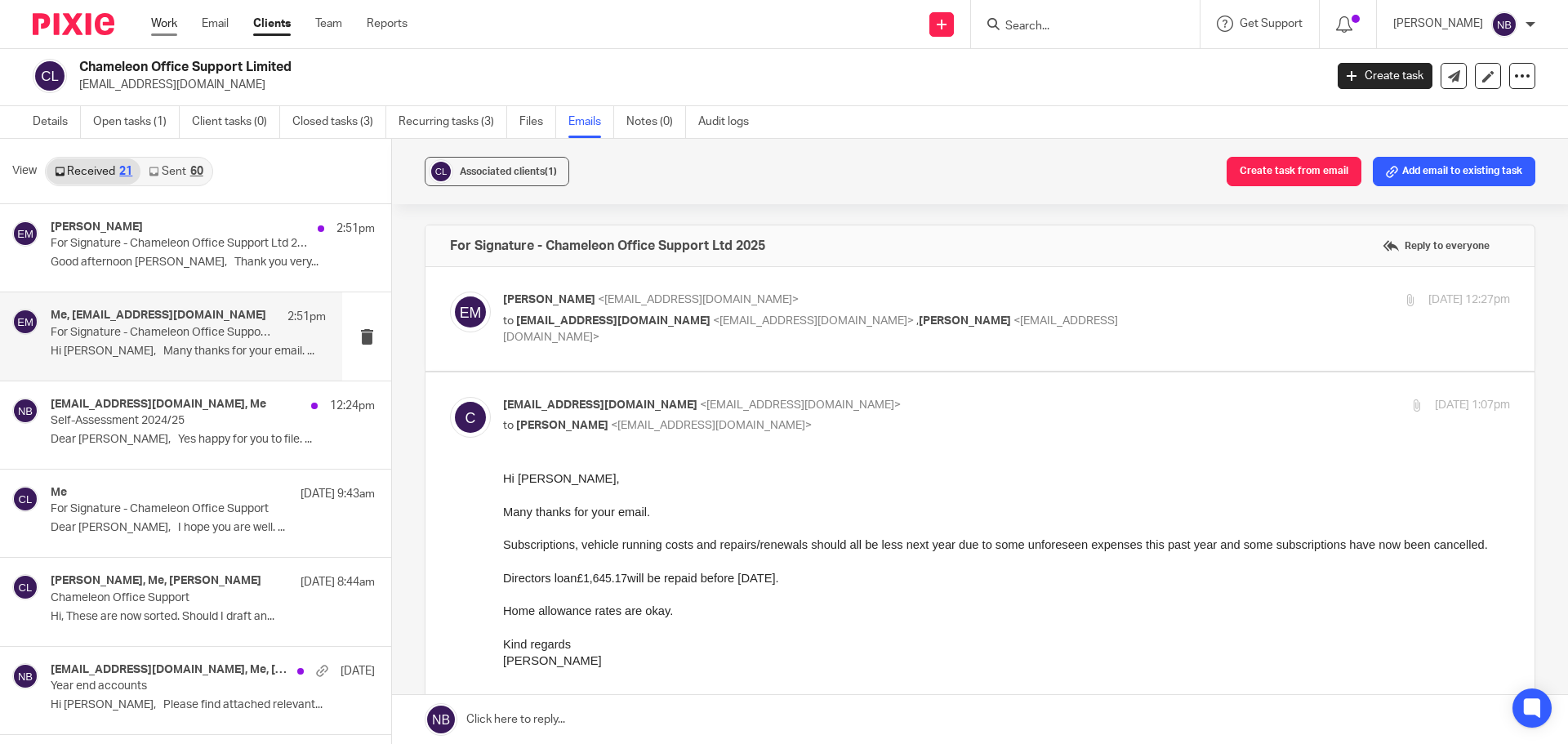
click at [164, 24] on link "Work" at bounding box center [164, 24] width 26 height 17
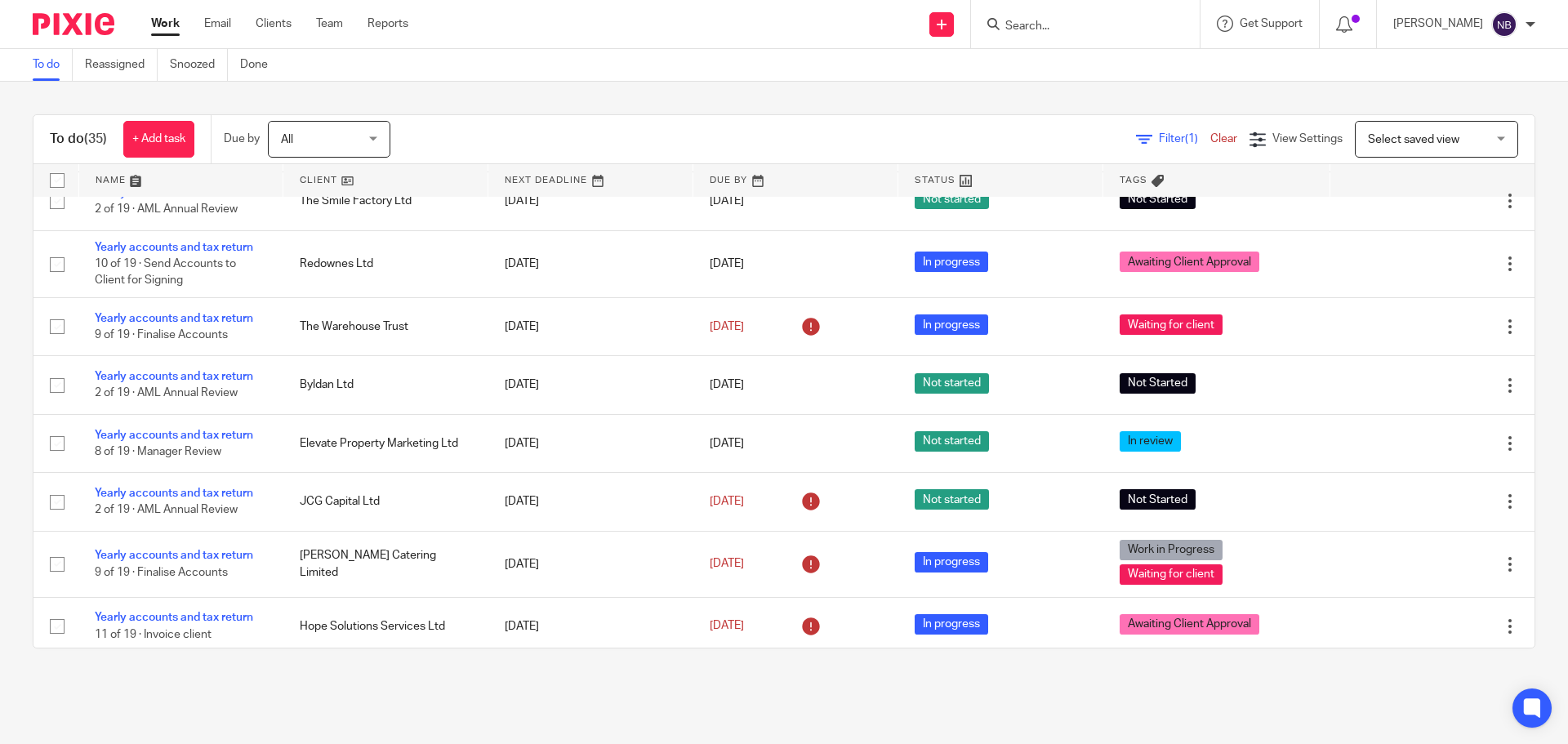
scroll to position [1664, 0]
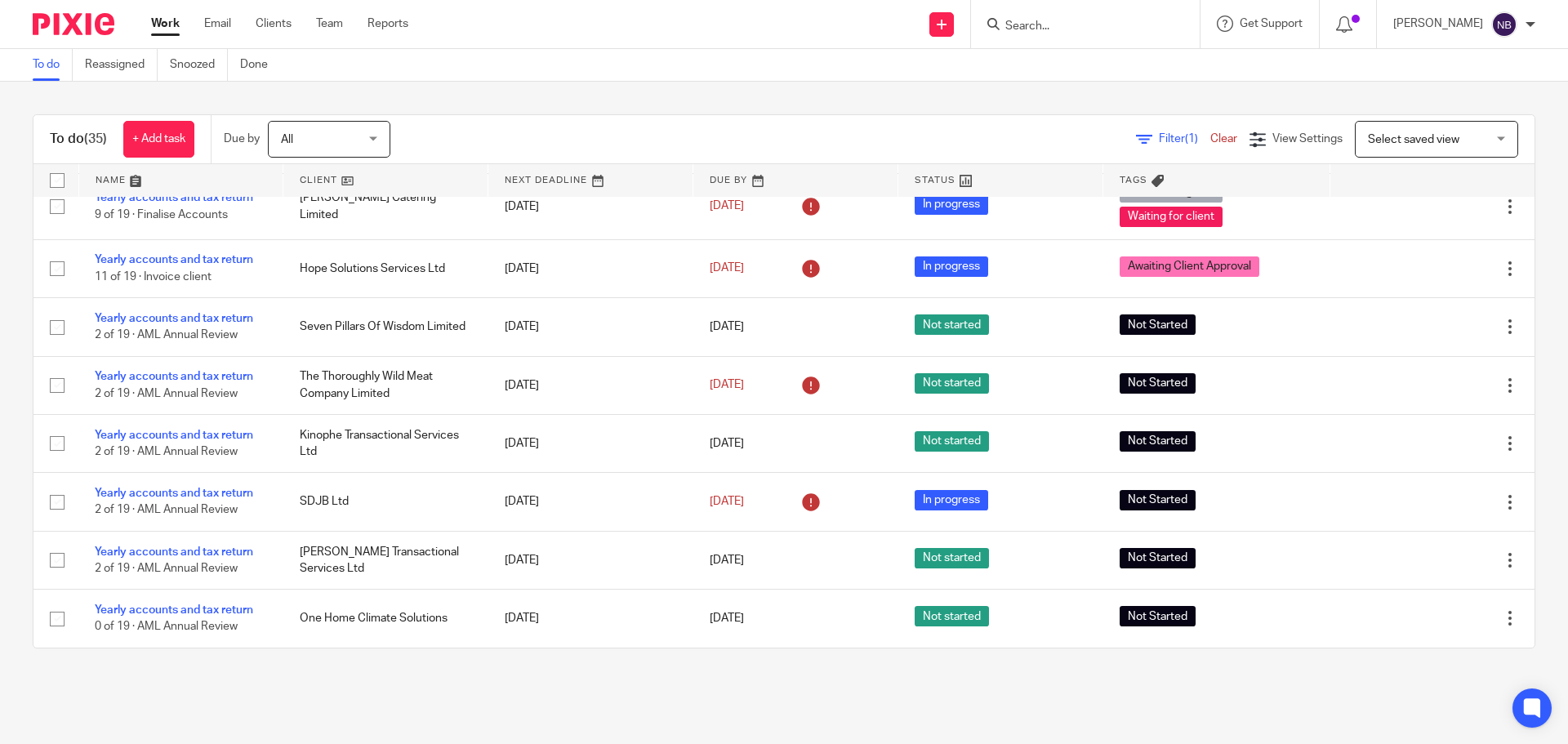
click at [635, 455] on td "[DATE]" at bounding box center [590, 442] width 205 height 58
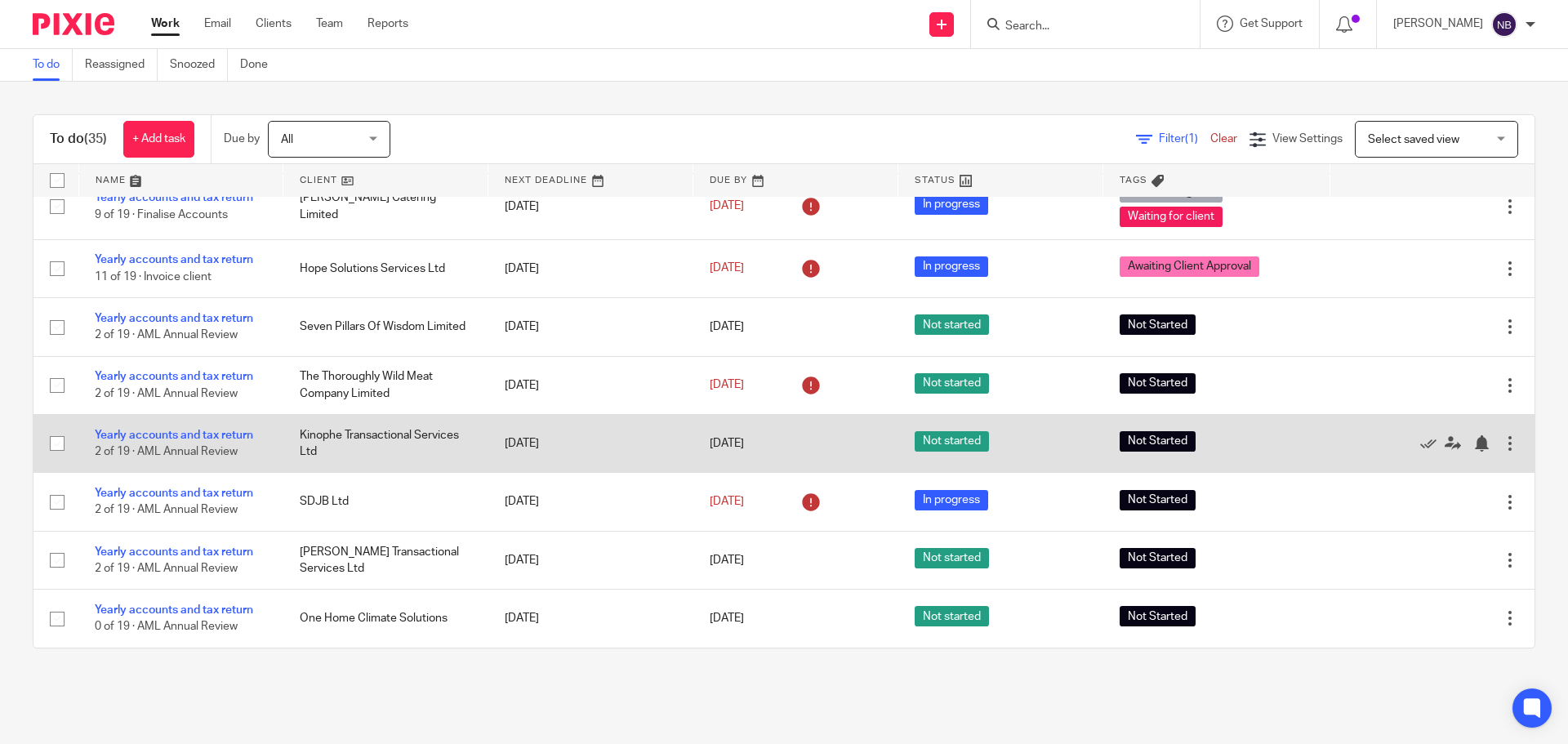
drag, startPoint x: 637, startPoint y: 457, endPoint x: 625, endPoint y: 446, distance: 16.3
click at [625, 446] on td "[DATE]" at bounding box center [590, 442] width 205 height 58
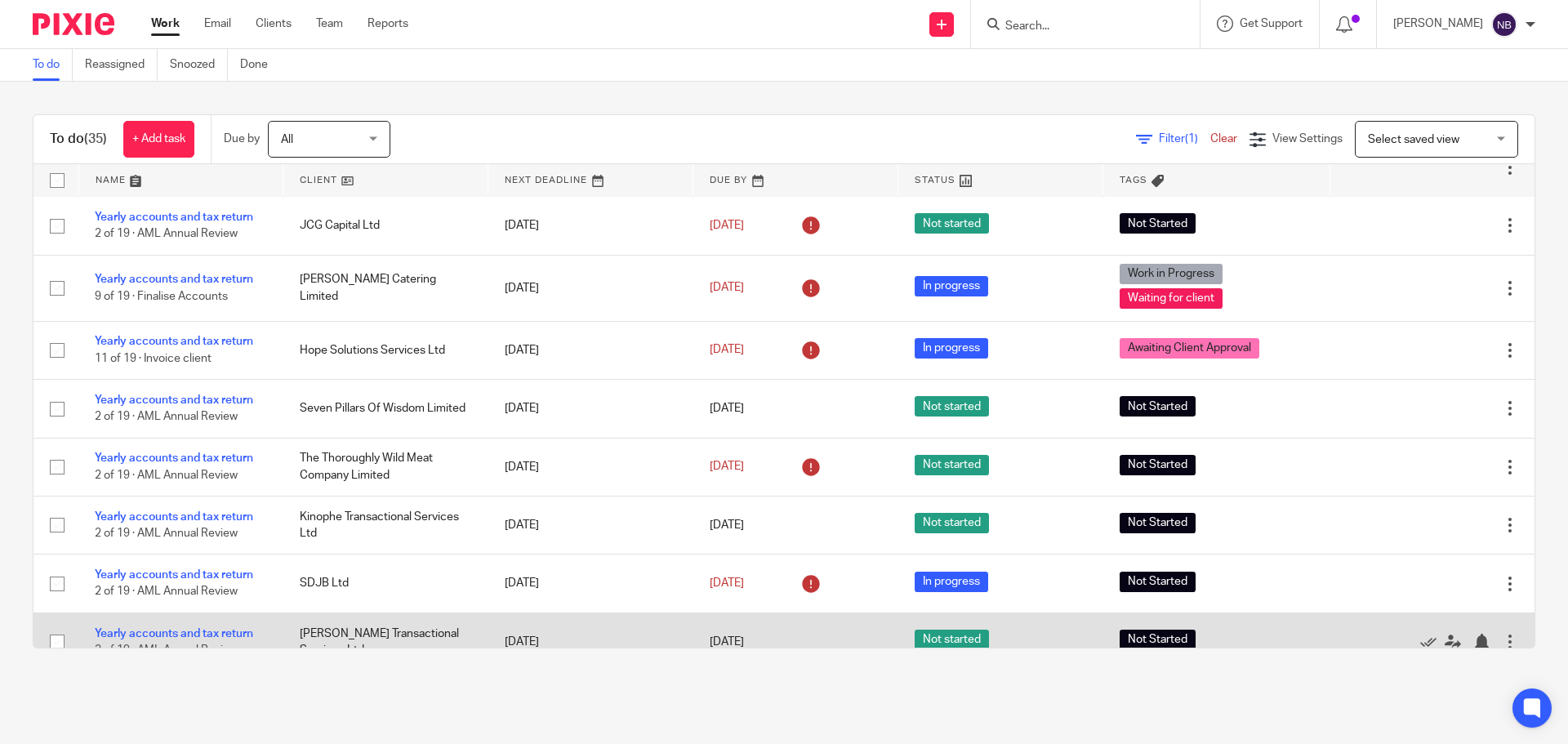
scroll to position [1419, 0]
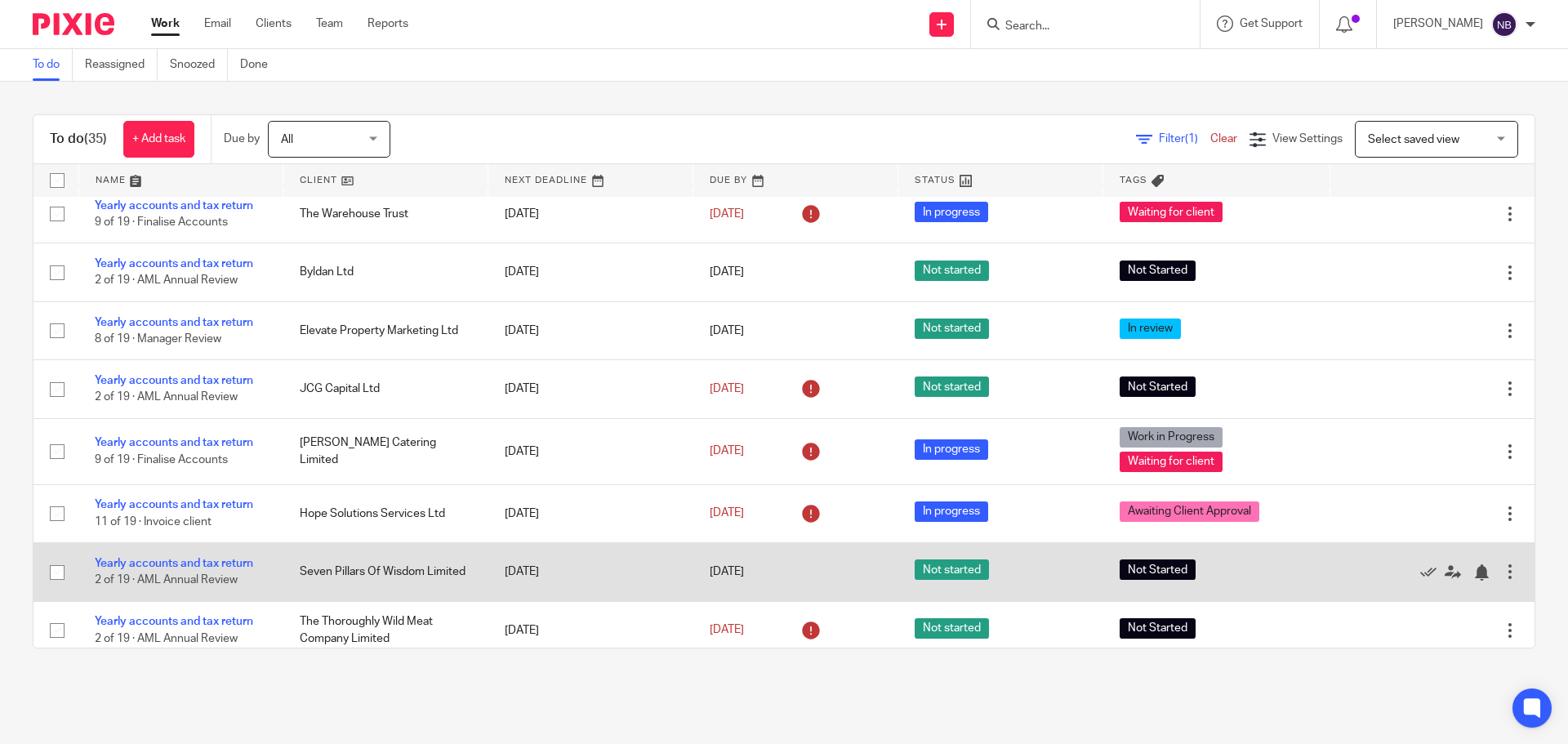
drag, startPoint x: 231, startPoint y: 559, endPoint x: 435, endPoint y: 547, distance: 204.4
click at [435, 547] on td "Seven Pillars Of Wisdom Limited" at bounding box center [385, 572] width 205 height 58
